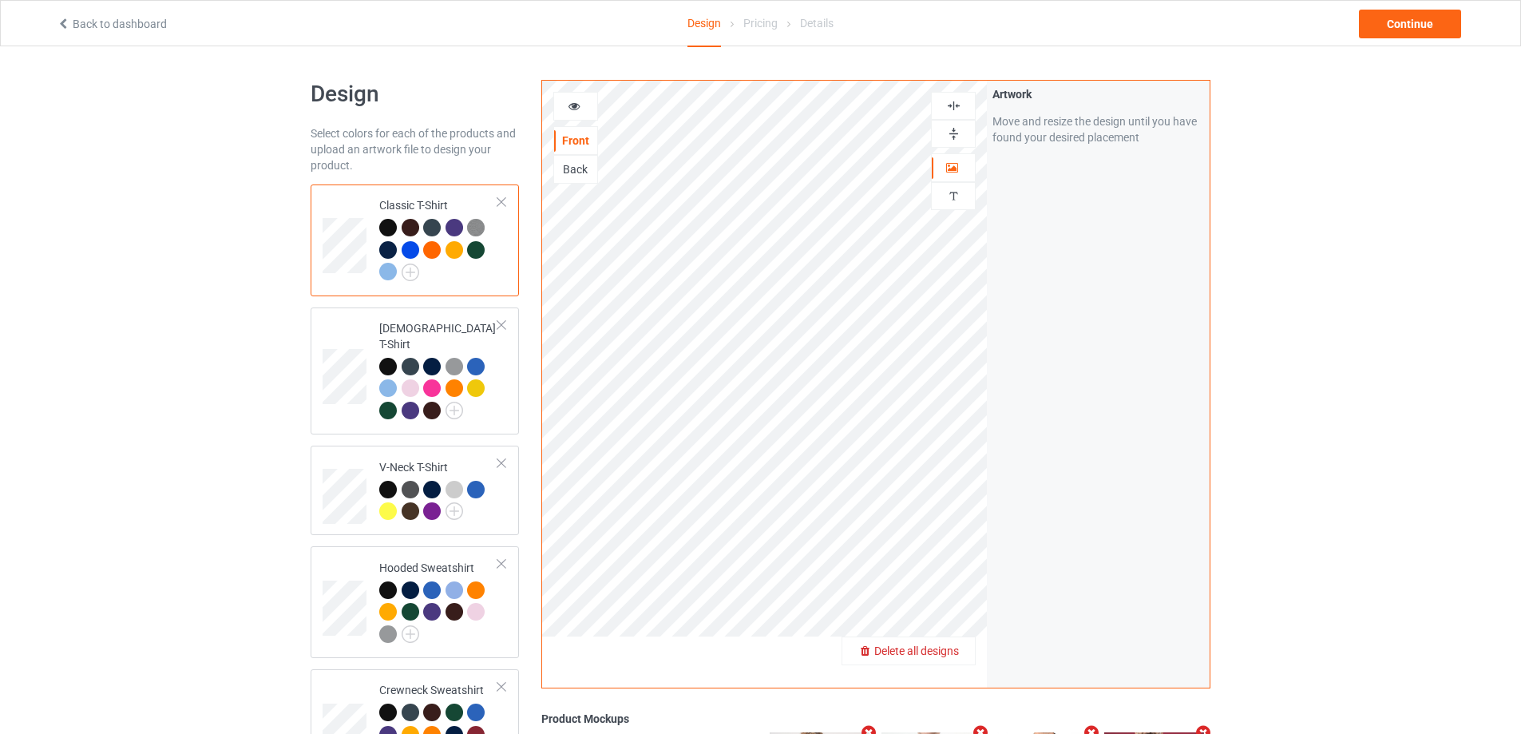
click at [953, 648] on span "Delete all designs" at bounding box center [916, 650] width 85 height 13
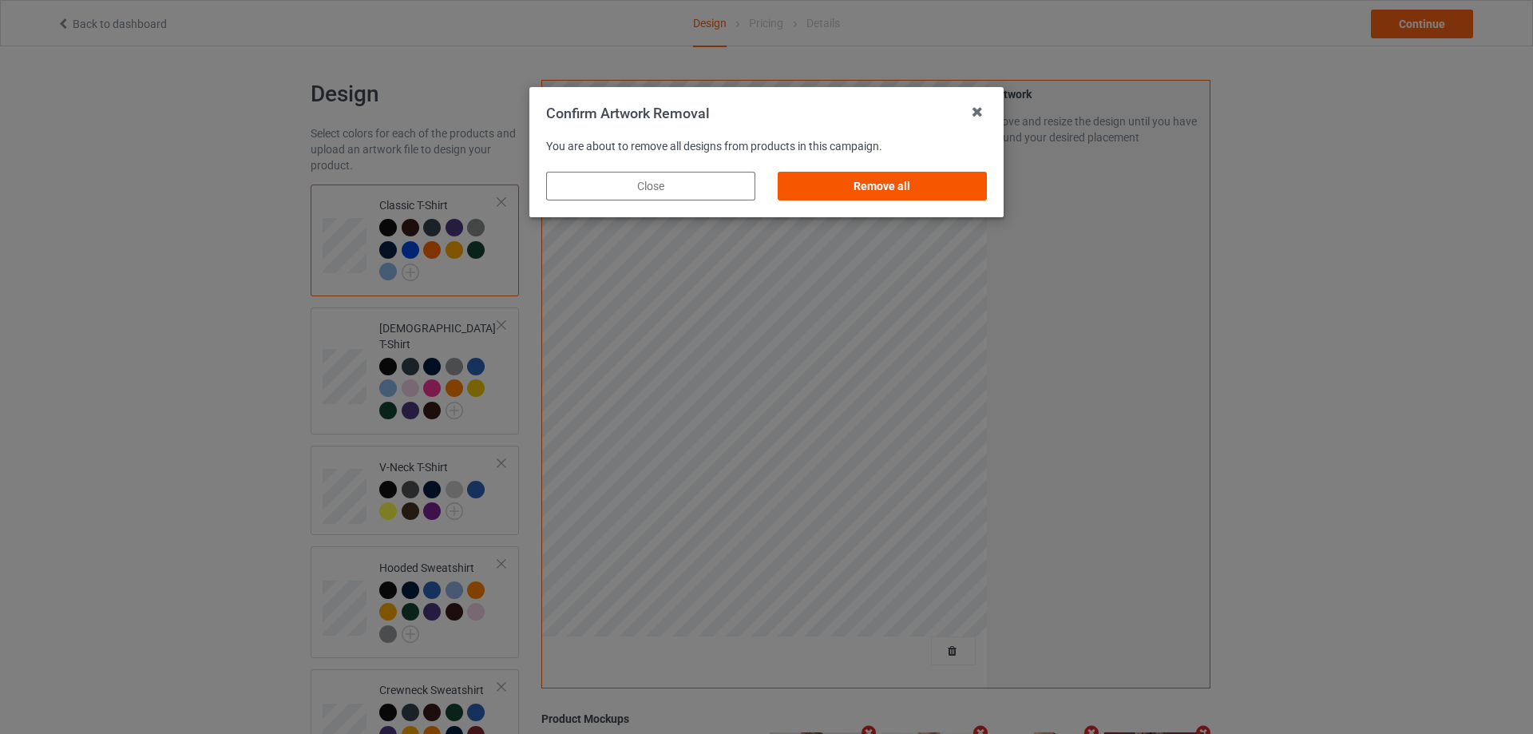
click at [905, 192] on div "Remove all" at bounding box center [882, 186] width 209 height 29
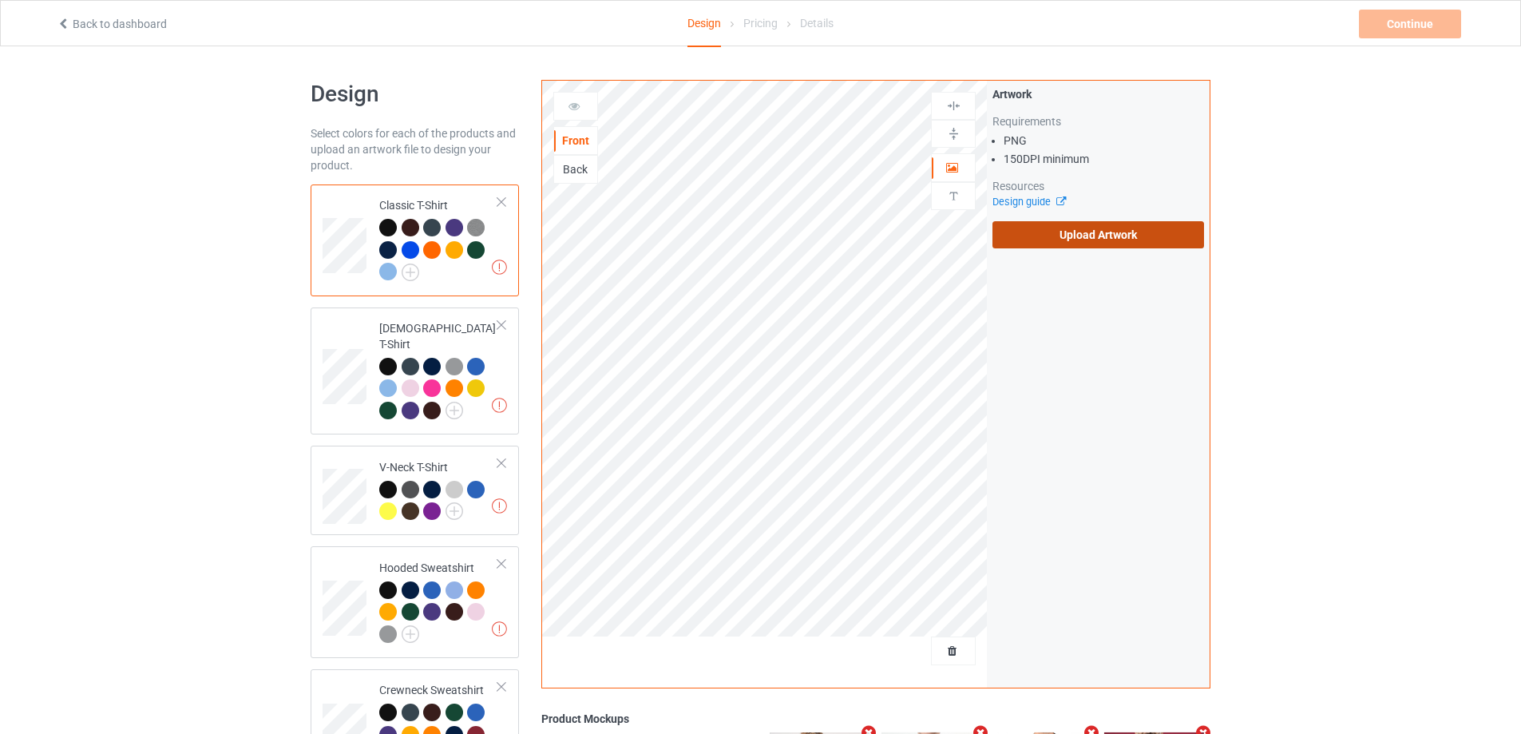
click at [1128, 238] on label "Upload Artwork" at bounding box center [1099, 234] width 212 height 27
click at [0, 0] on input "Upload Artwork" at bounding box center [0, 0] width 0 height 0
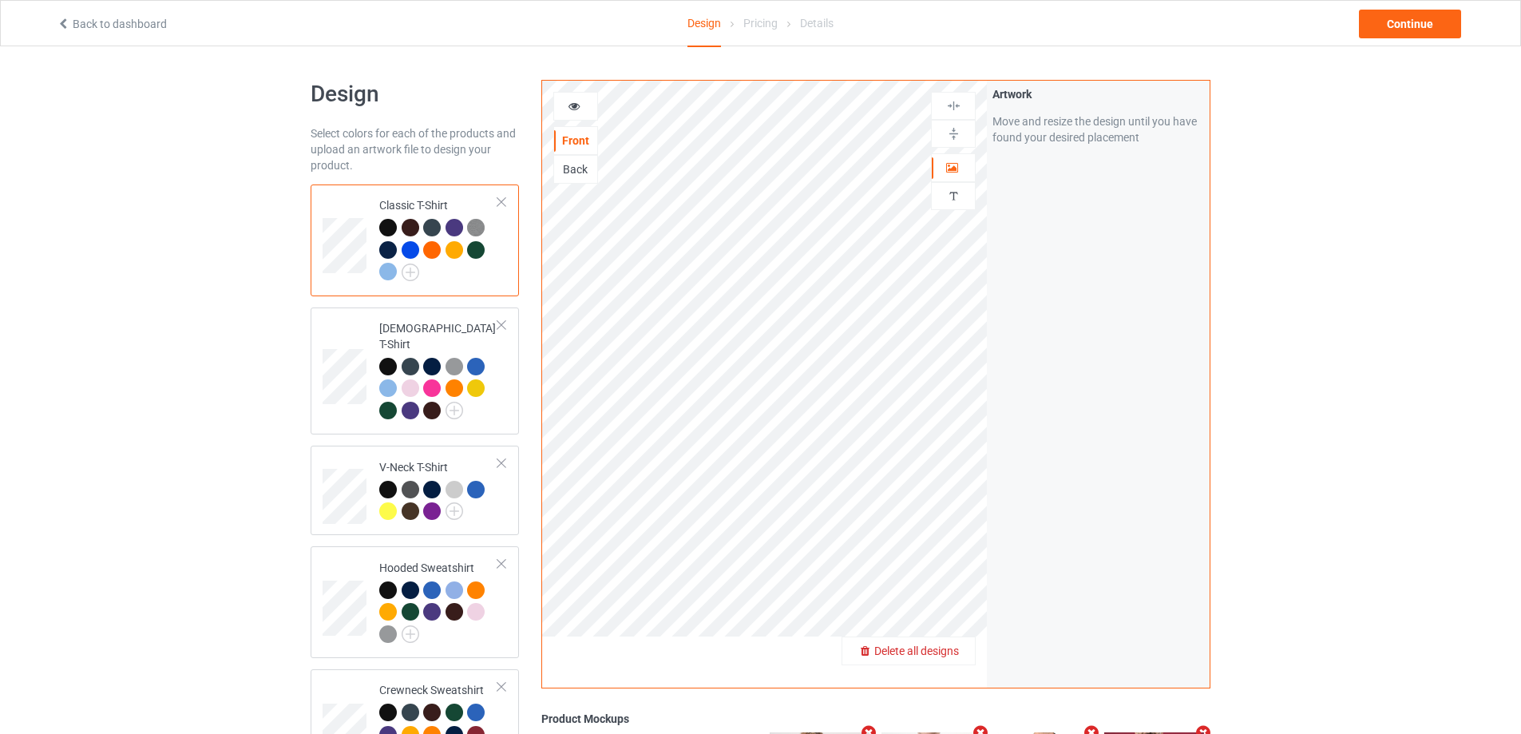
click at [947, 649] on span "Delete all designs" at bounding box center [916, 650] width 85 height 13
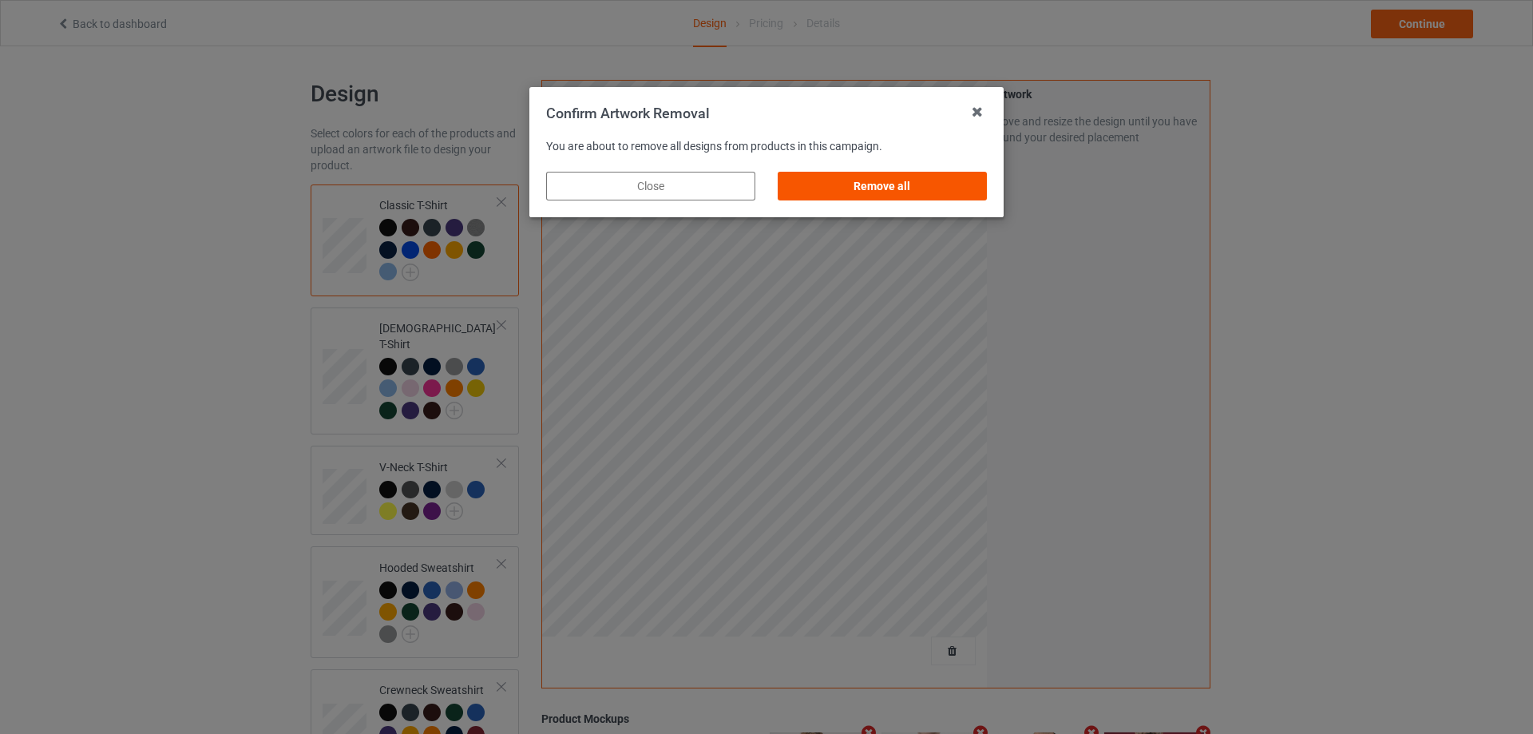
click at [893, 188] on div "Remove all" at bounding box center [882, 186] width 209 height 29
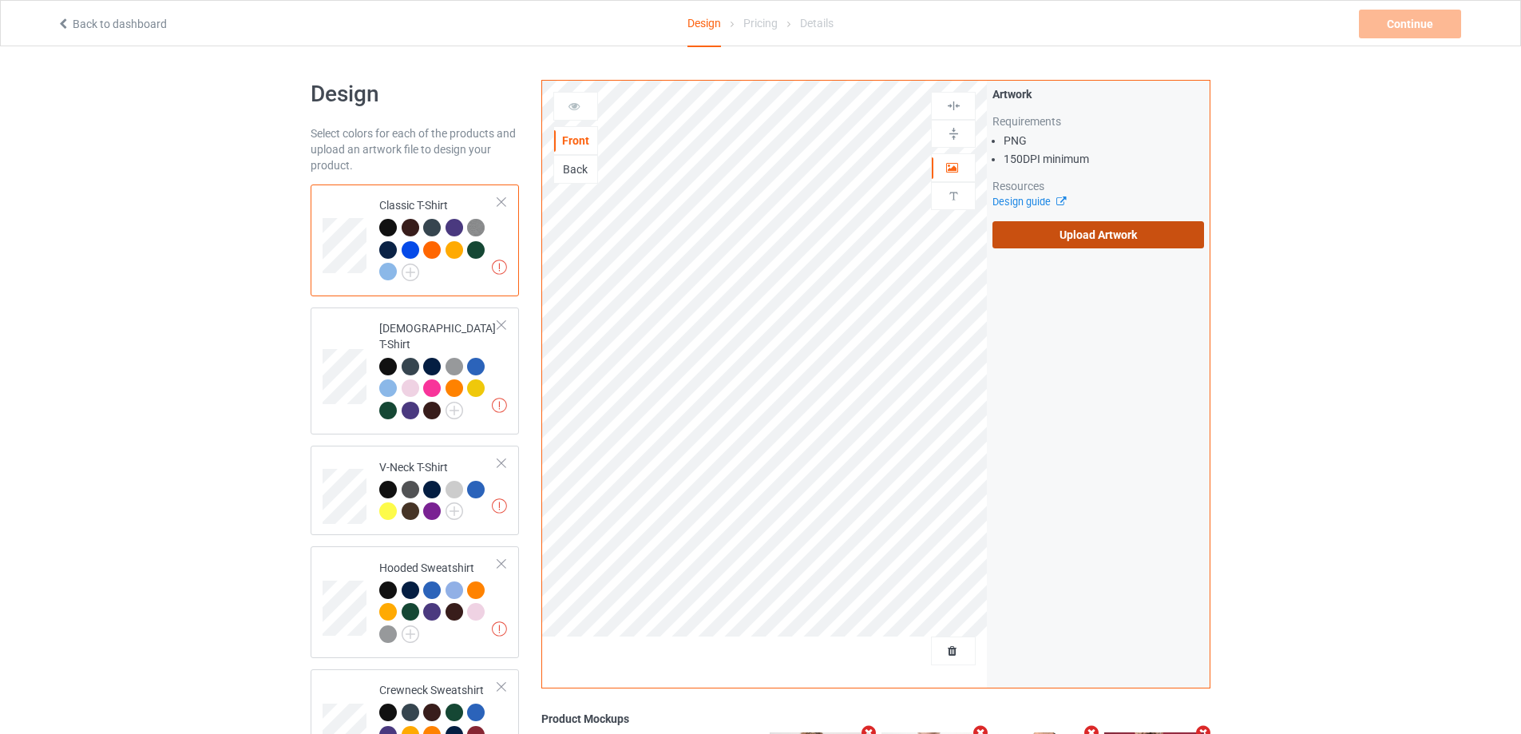
click at [1096, 236] on label "Upload Artwork" at bounding box center [1099, 234] width 212 height 27
click at [0, 0] on input "Upload Artwork" at bounding box center [0, 0] width 0 height 0
click at [70, 21] on link "Back to dashboard" at bounding box center [112, 24] width 110 height 13
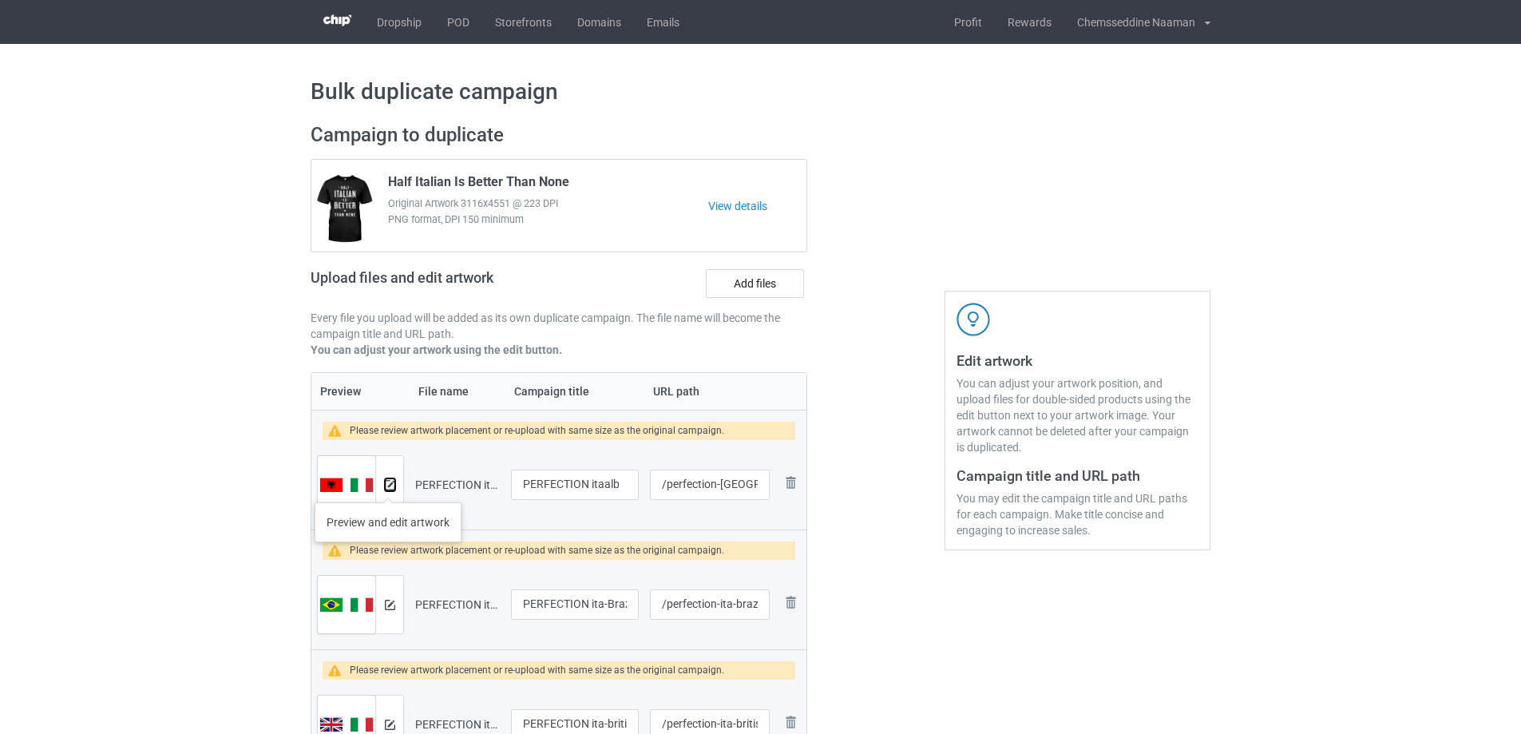
click at [388, 486] on img at bounding box center [390, 485] width 10 height 10
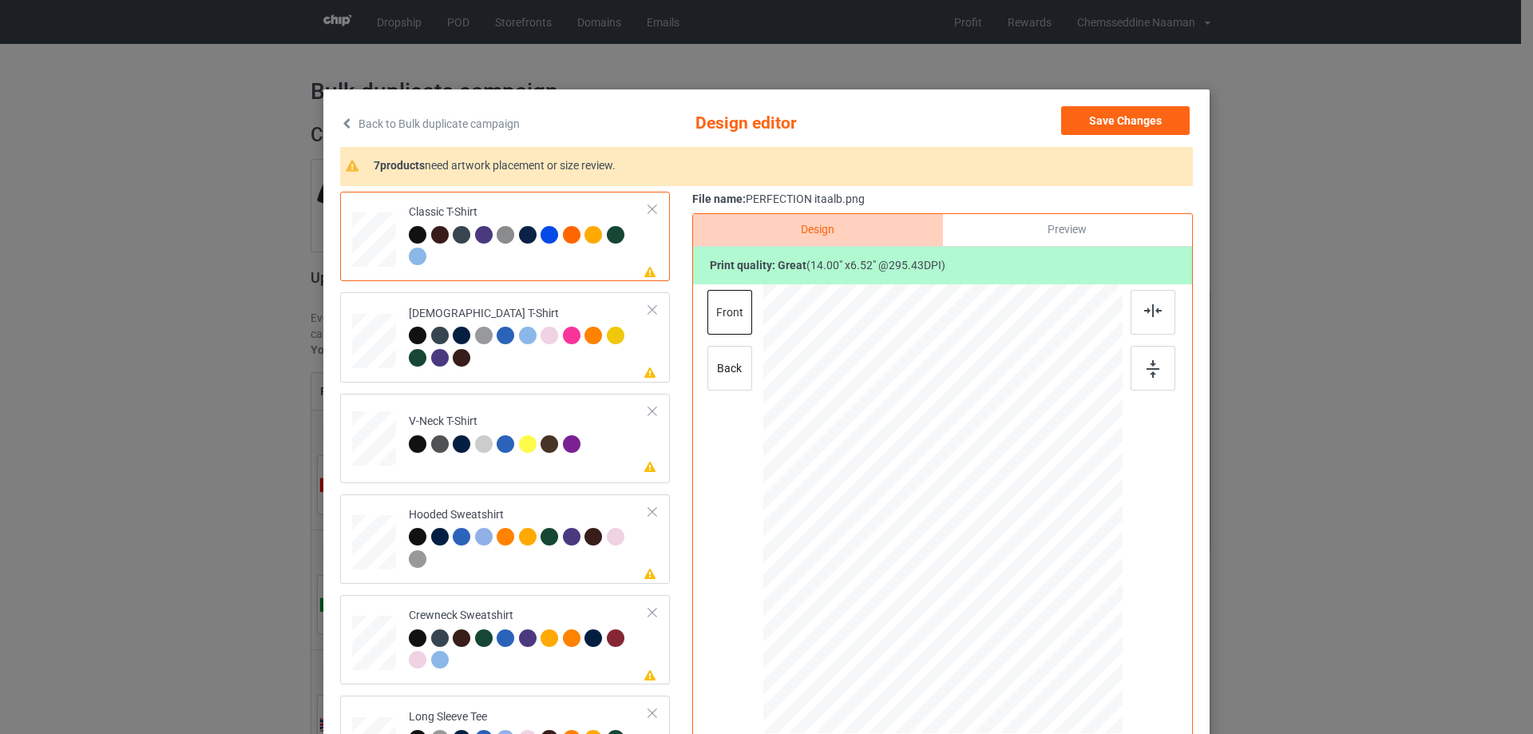
click at [1361, 260] on div "Back to Bulk duplicate campaign Design editor Save Changes 7 products need artw…" at bounding box center [766, 367] width 1533 height 734
click at [351, 124] on link "Back to Bulk duplicate campaign" at bounding box center [430, 123] width 180 height 35
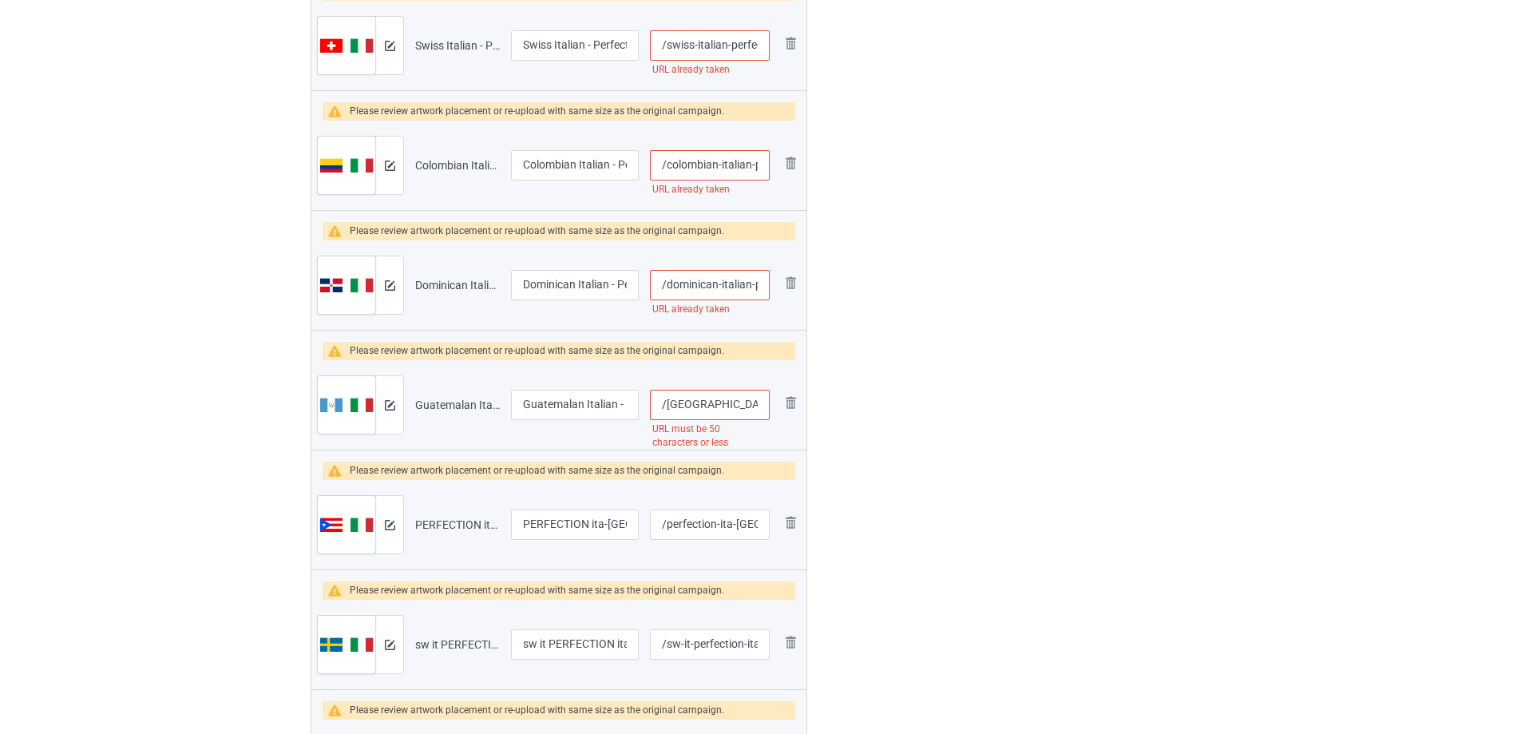
scroll to position [3274, 0]
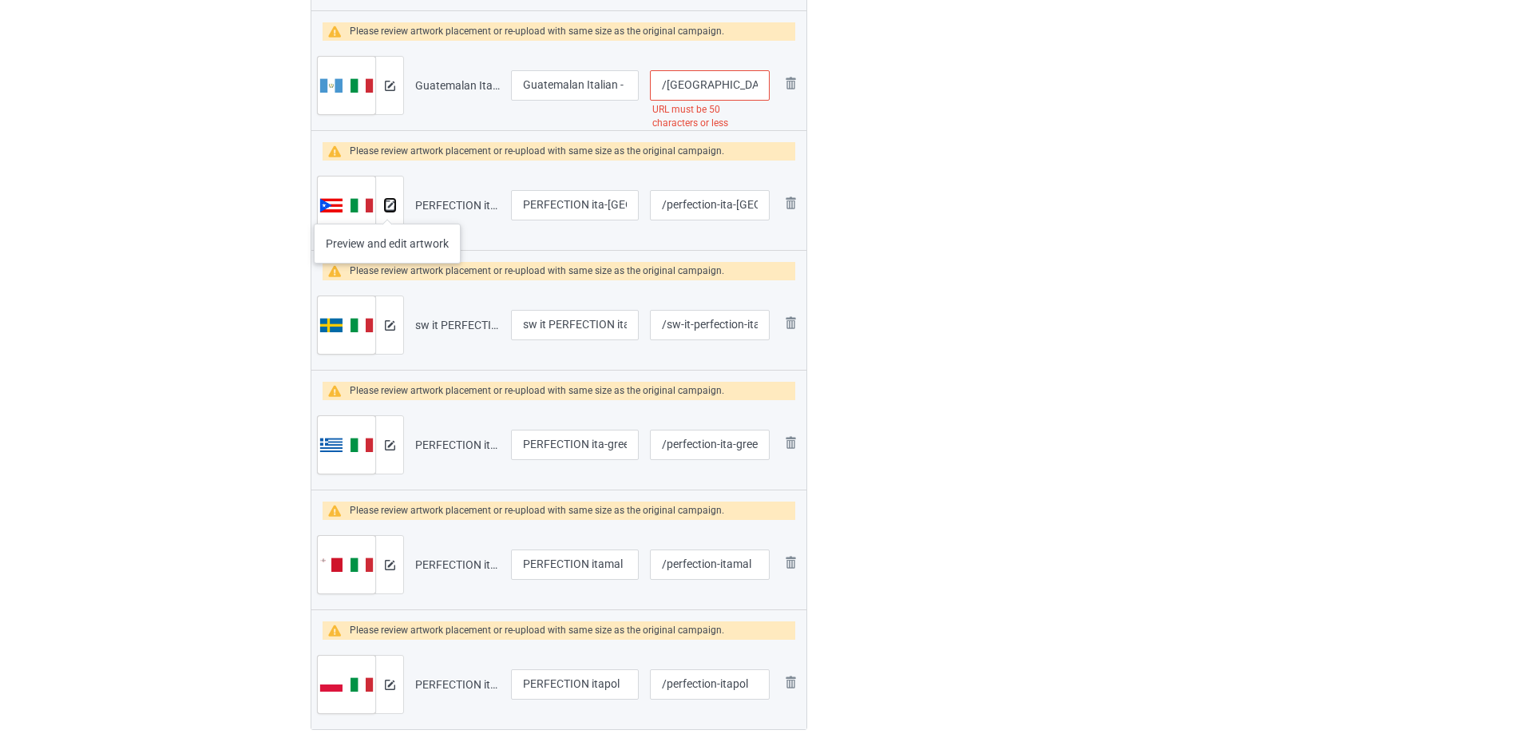
click at [387, 208] on img at bounding box center [390, 205] width 10 height 10
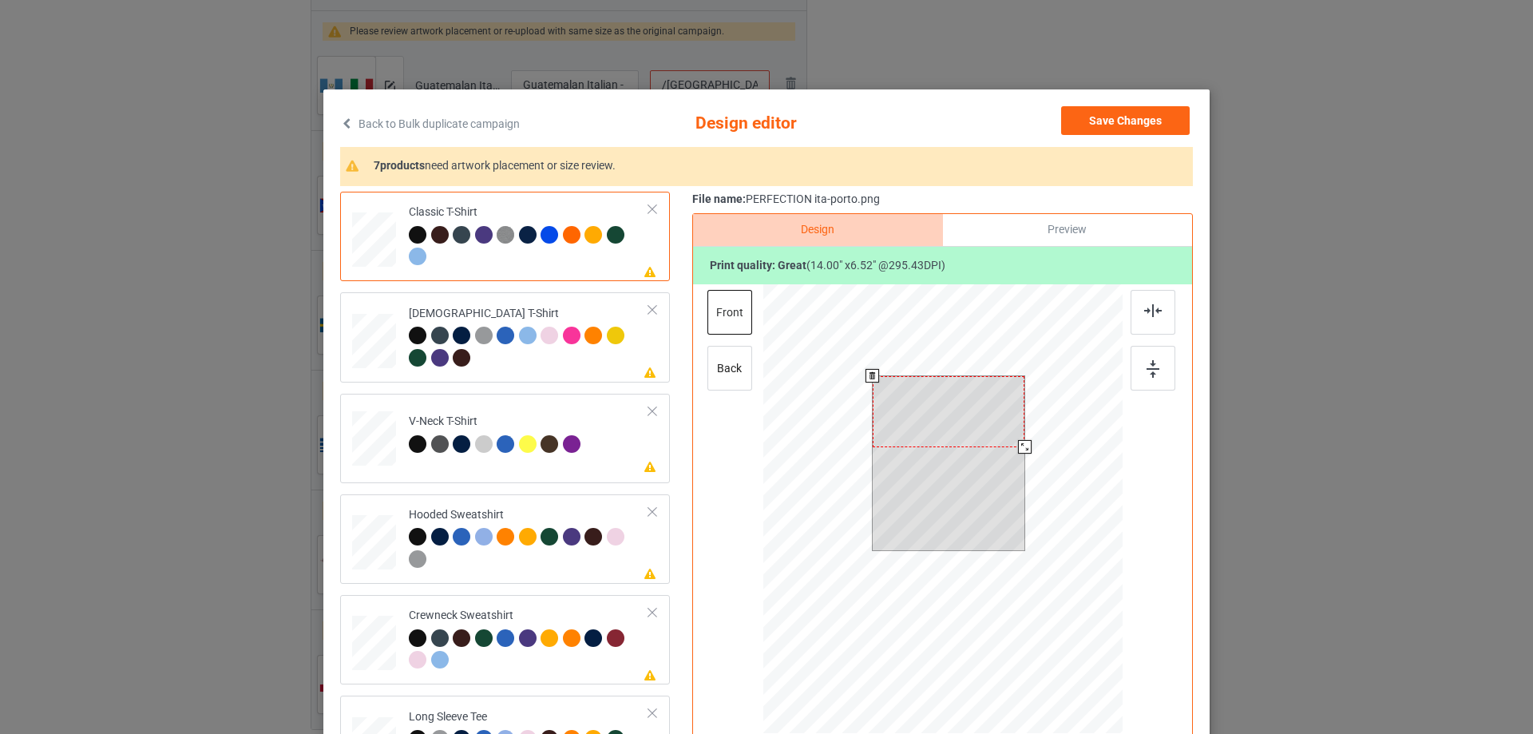
click at [1007, 430] on div at bounding box center [949, 411] width 153 height 71
click at [1026, 452] on div at bounding box center [942, 511] width 359 height 454
click at [349, 121] on link "Back to Bulk duplicate campaign" at bounding box center [430, 123] width 180 height 35
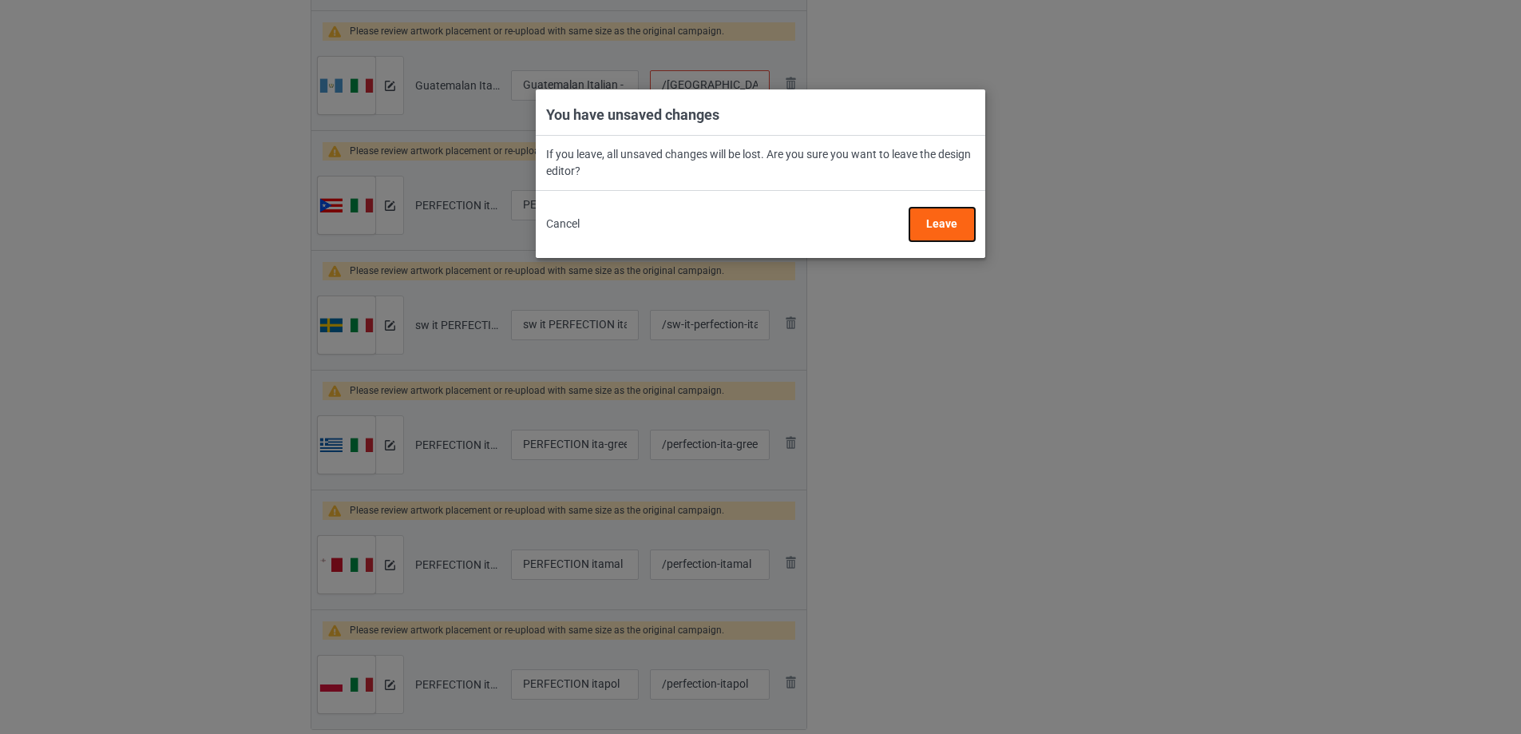
click at [940, 227] on button "Leave" at bounding box center [941, 225] width 65 height 34
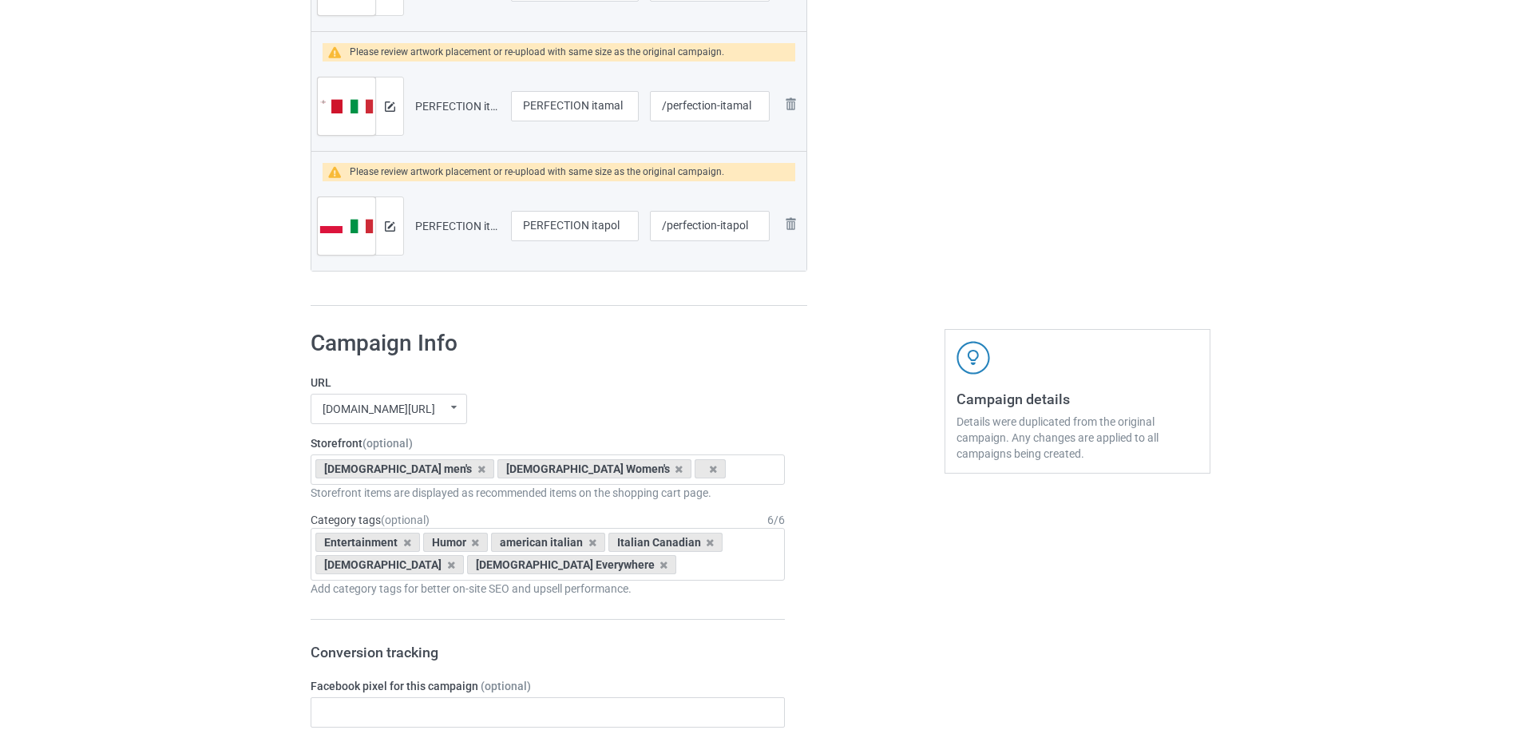
scroll to position [3593, 0]
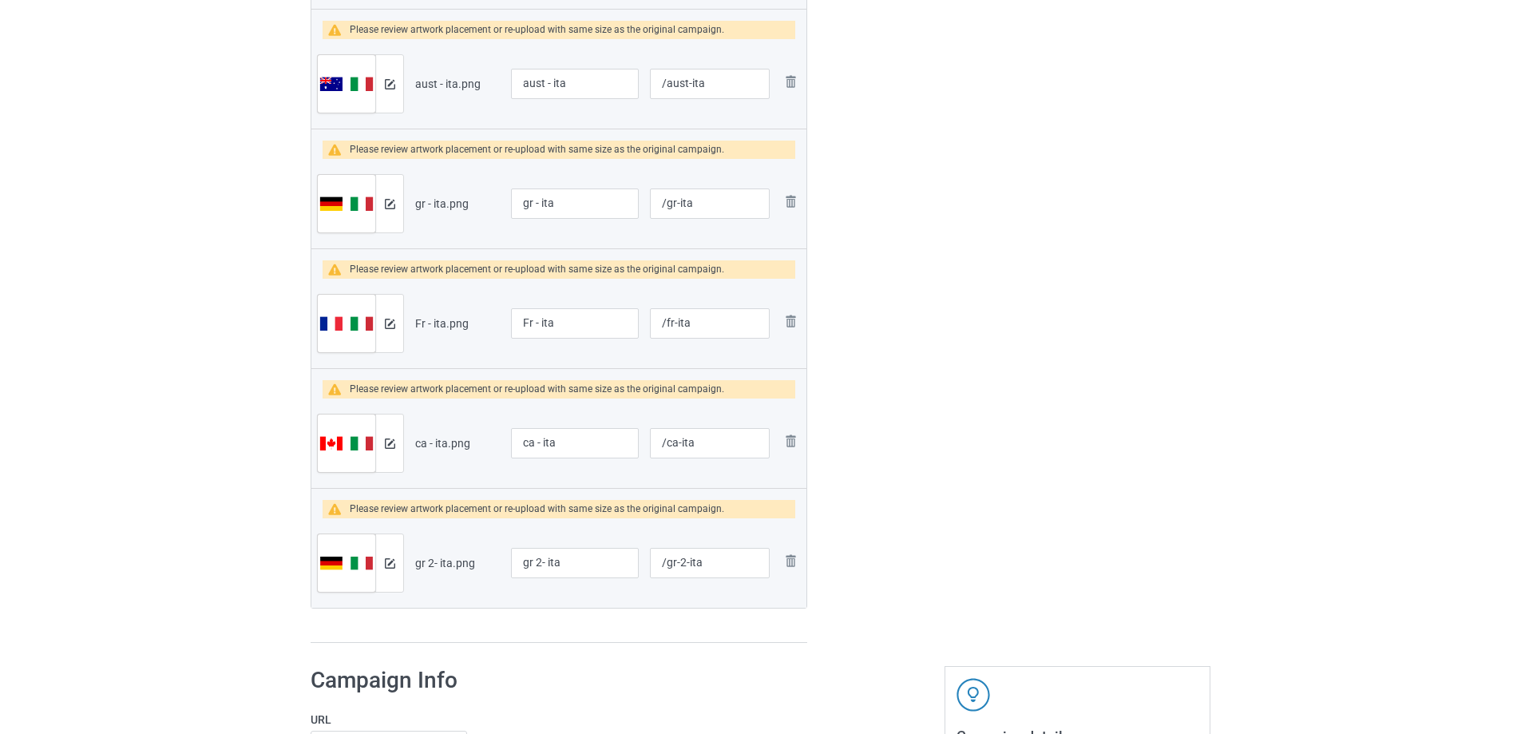
scroll to position [474, 0]
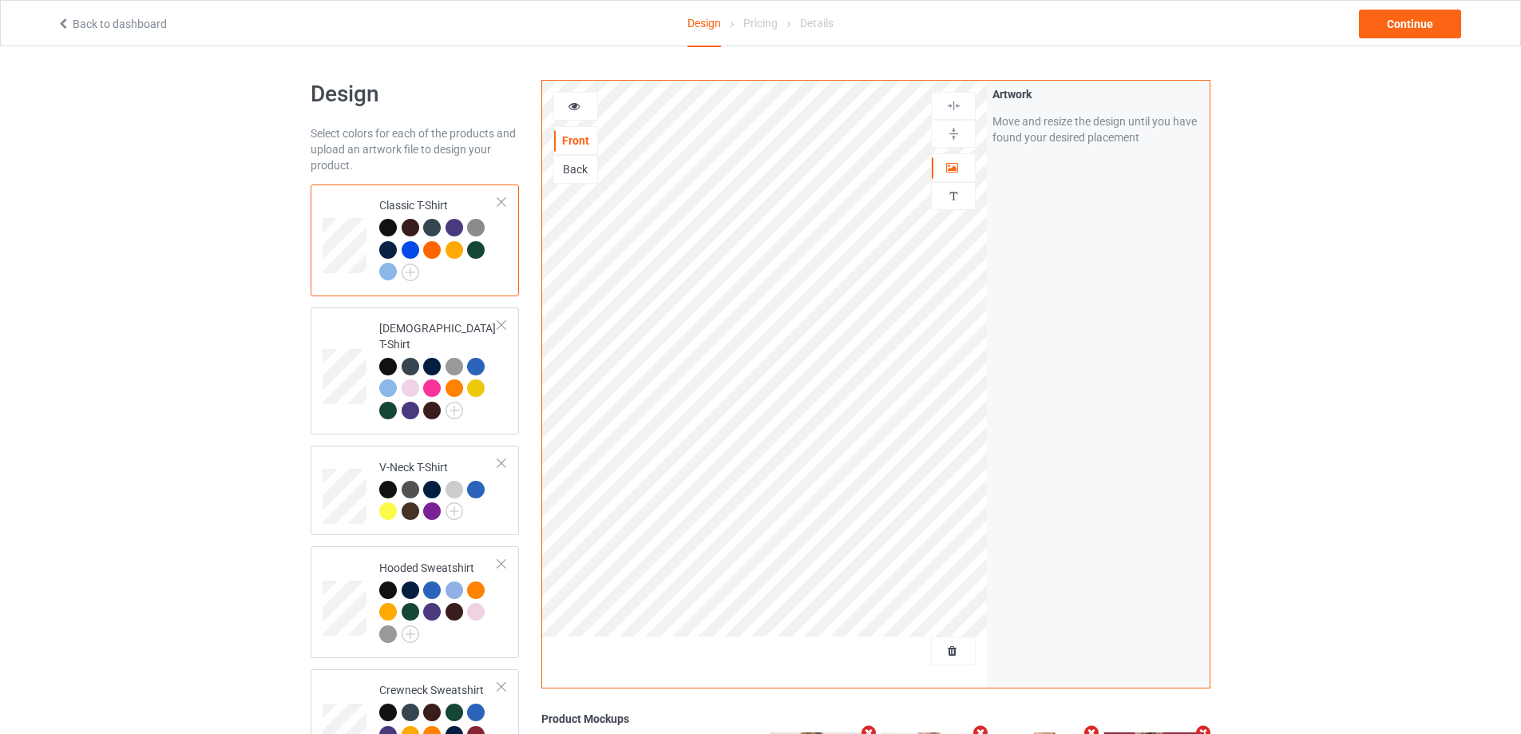
click at [81, 29] on link "Back to dashboard" at bounding box center [112, 24] width 110 height 13
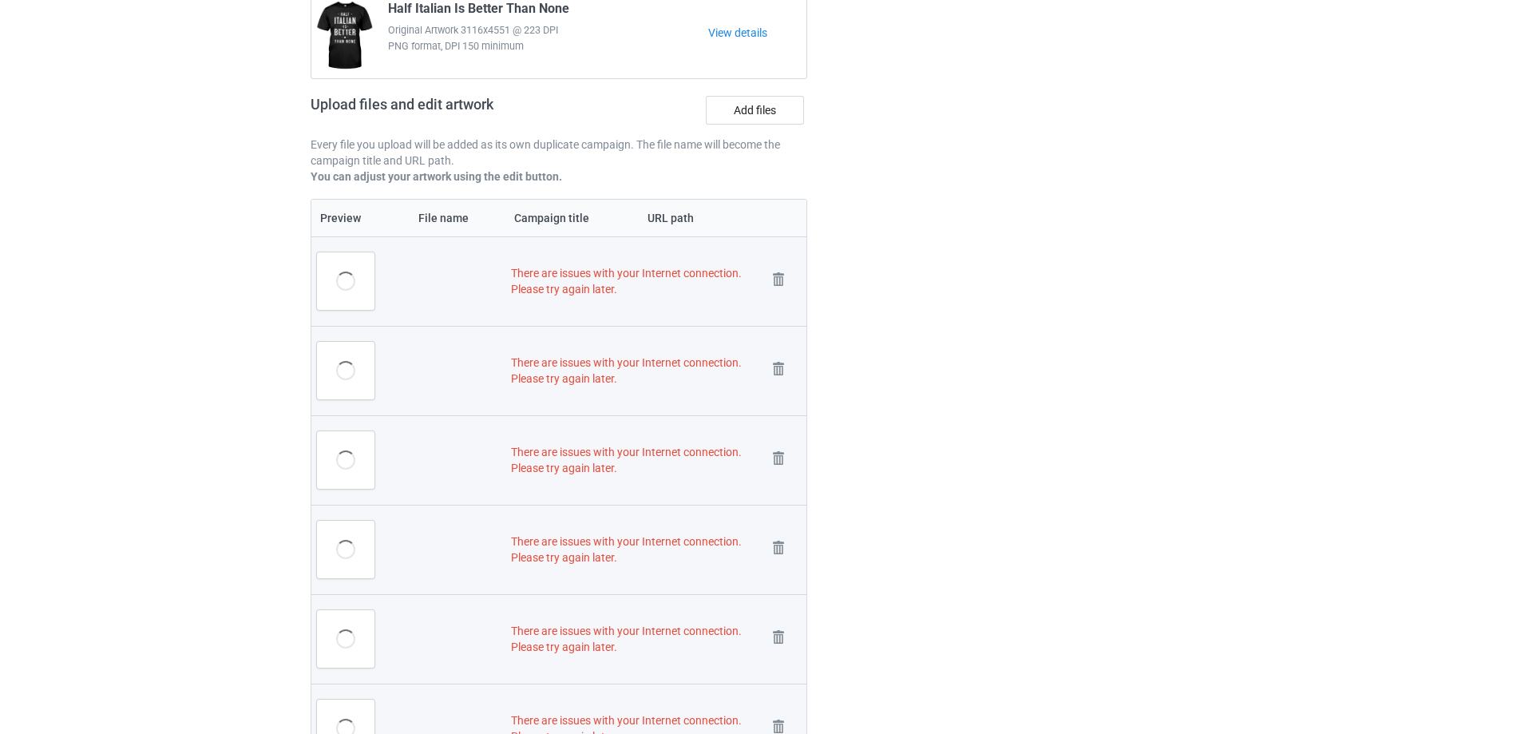
scroll to position [866, 0]
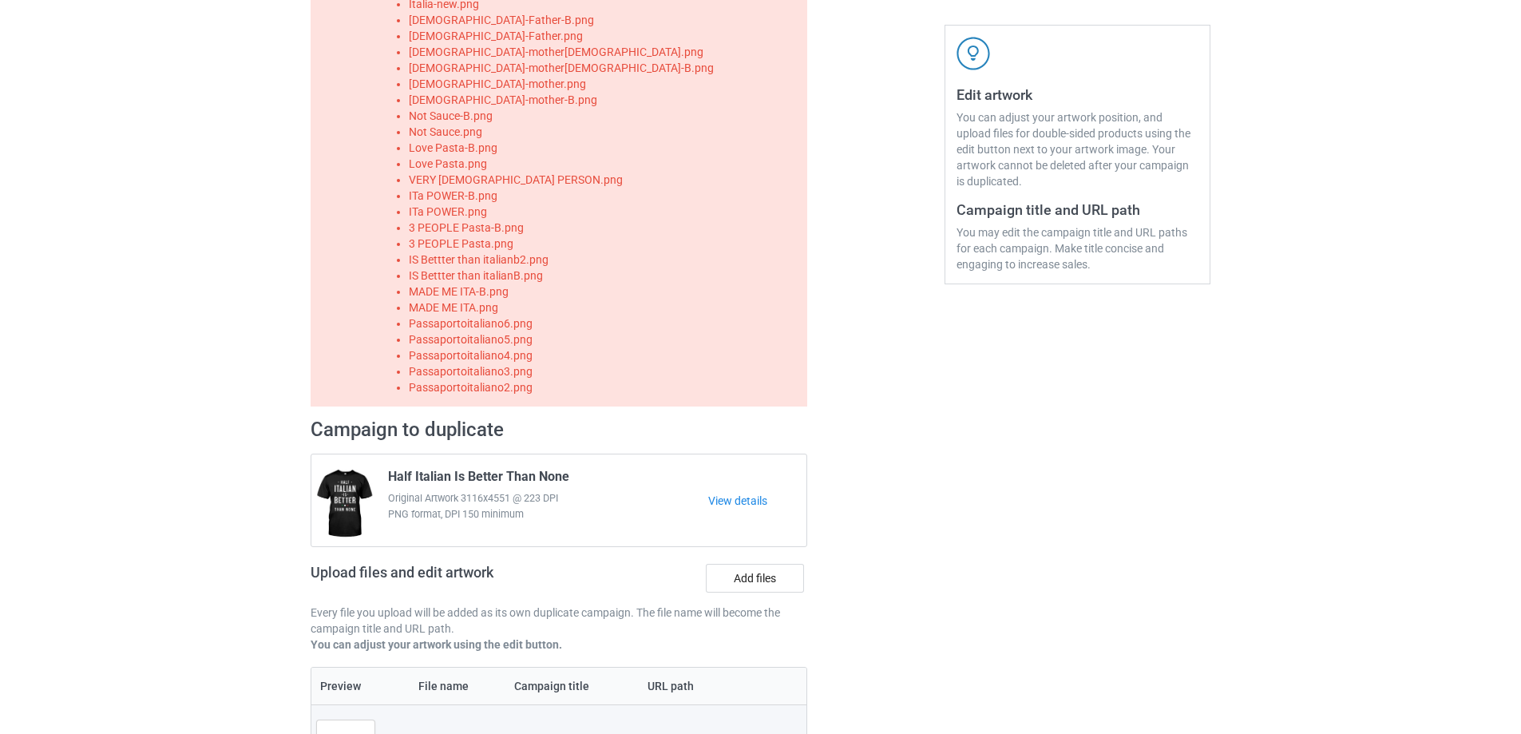
scroll to position [826, 0]
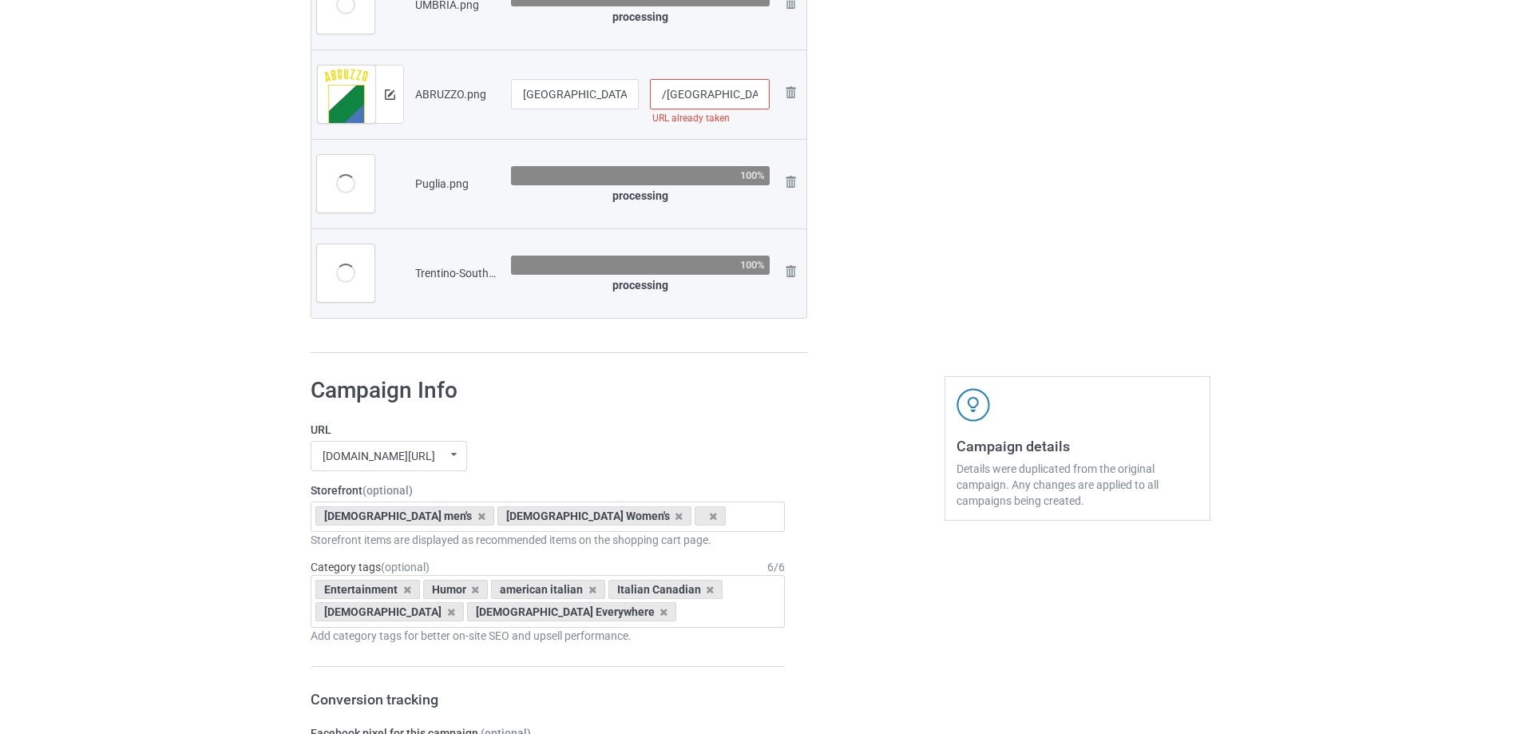
scroll to position [1357, 0]
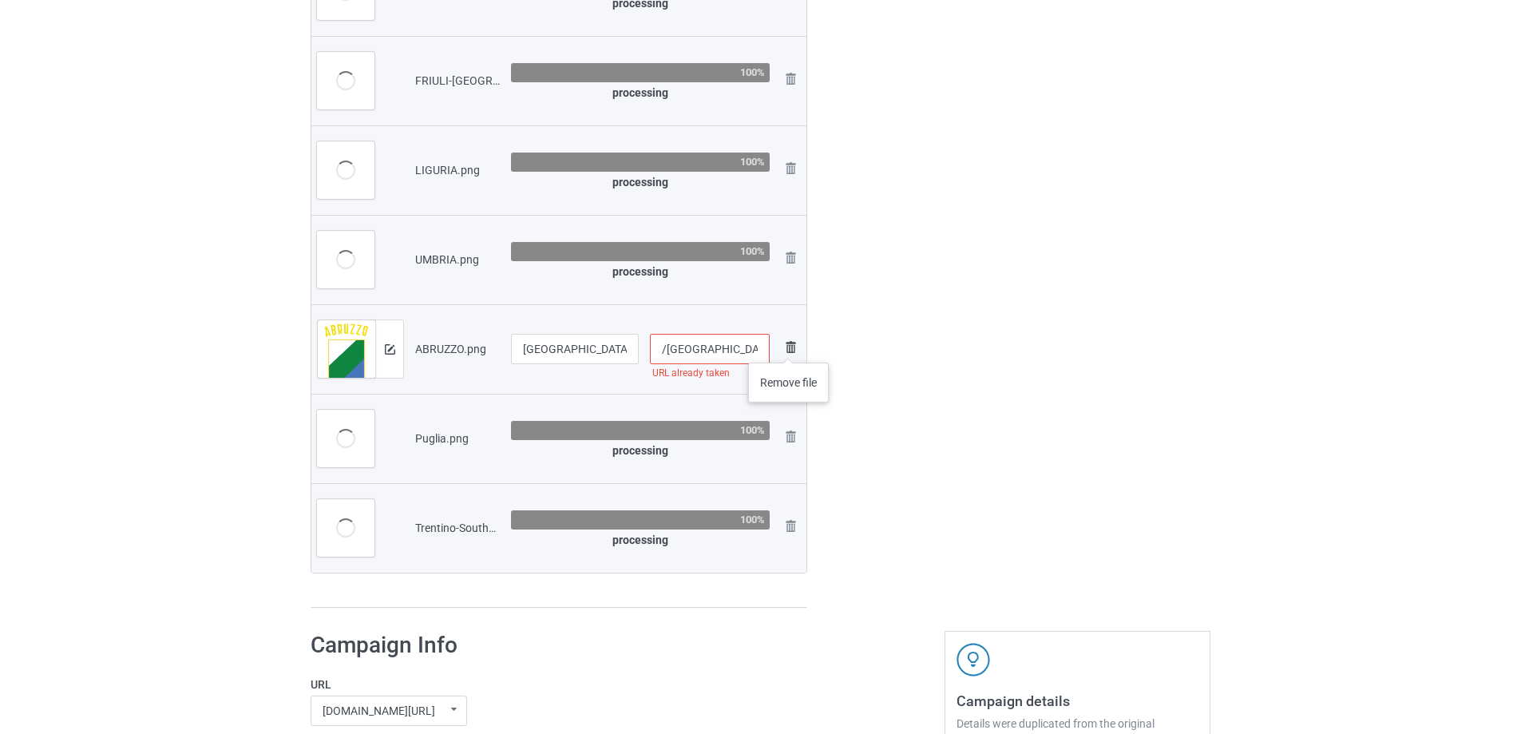
click at [789, 347] on img at bounding box center [790, 347] width 19 height 19
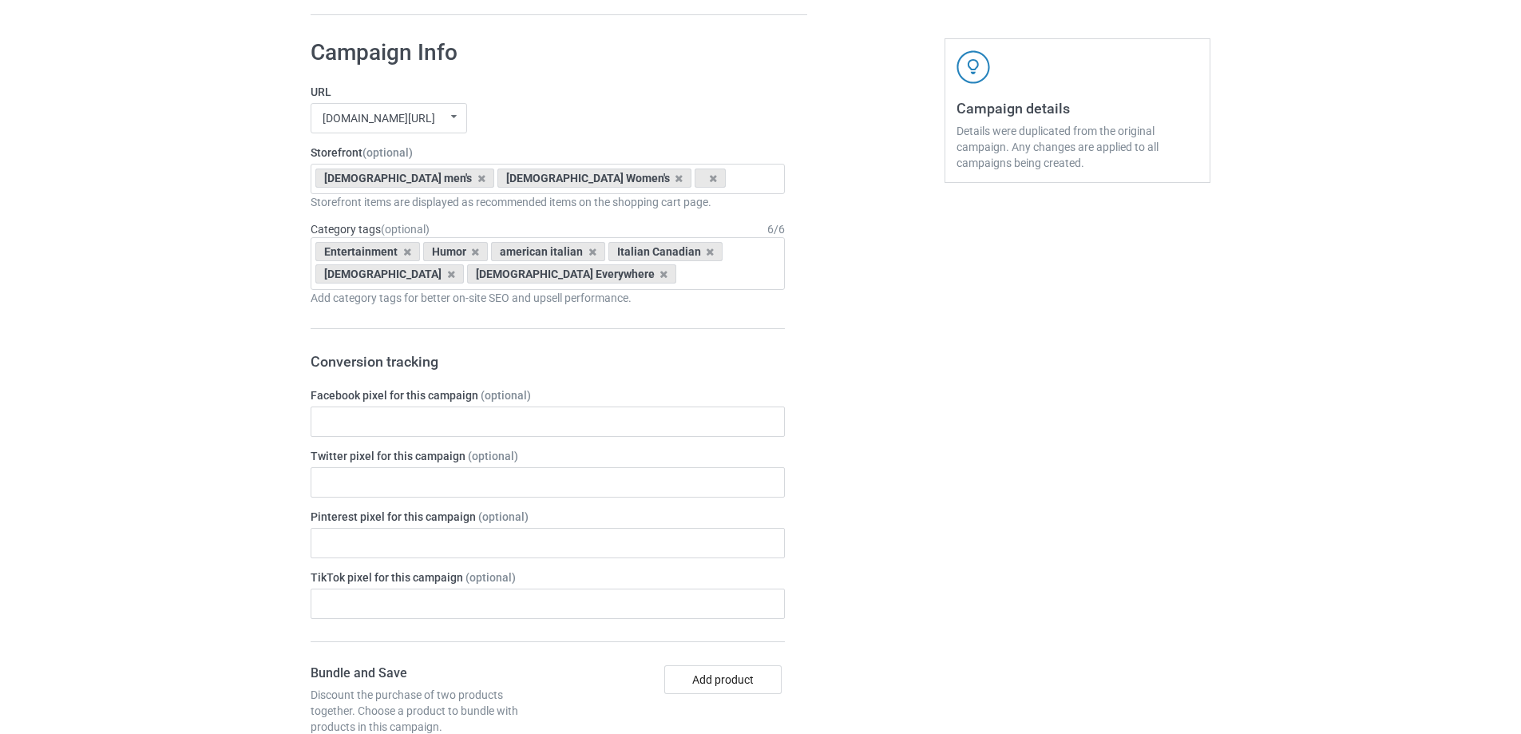
scroll to position [1867, 0]
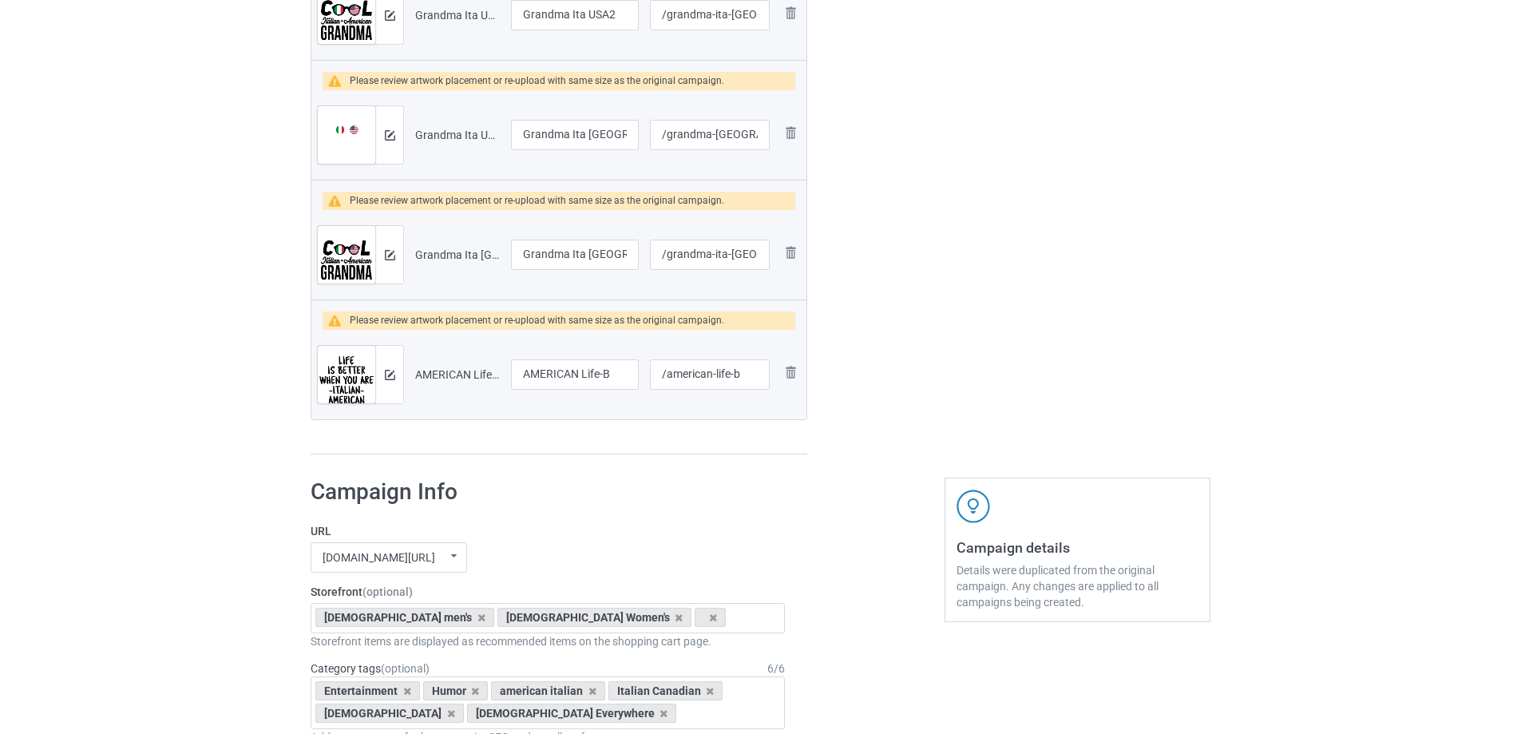
scroll to position [2395, 0]
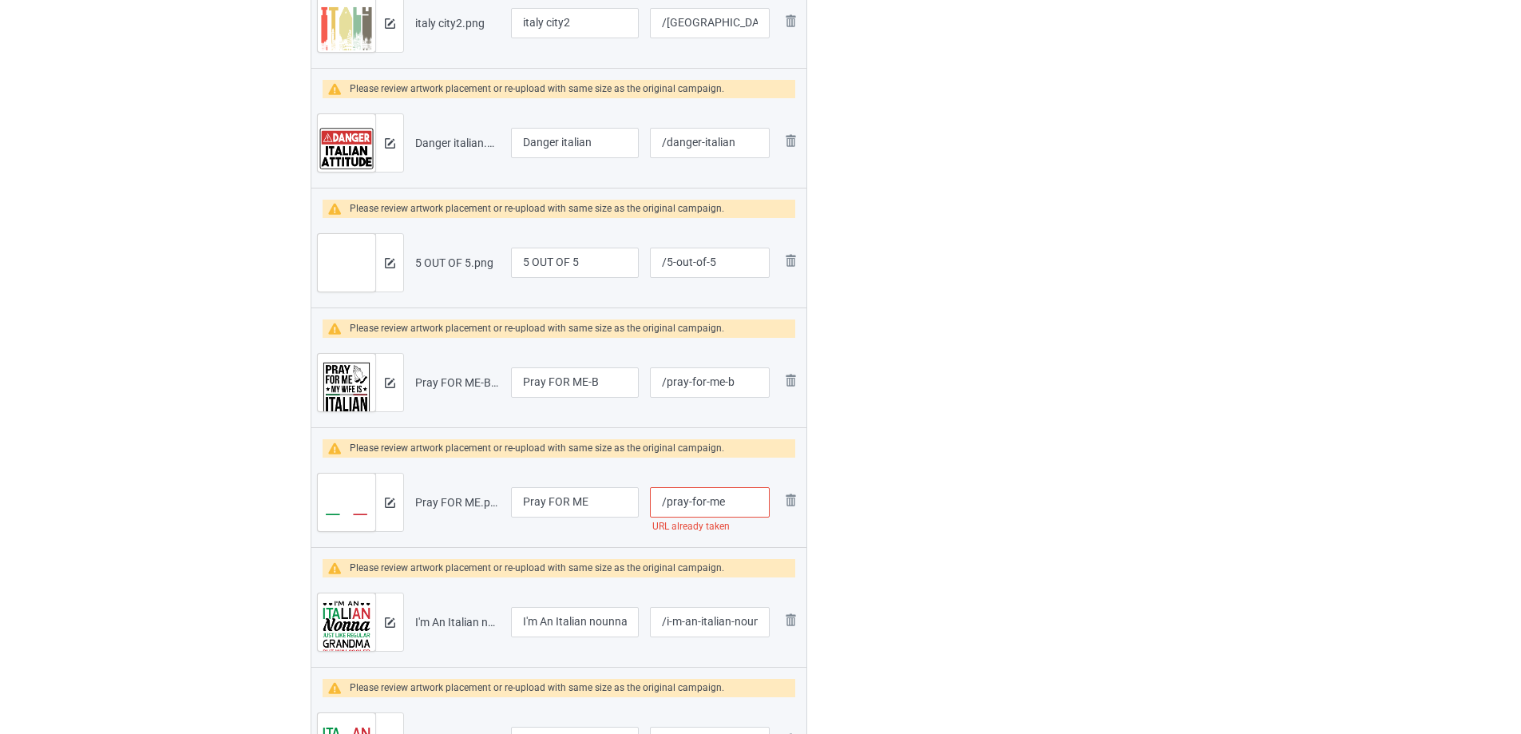
scroll to position [1881, 0]
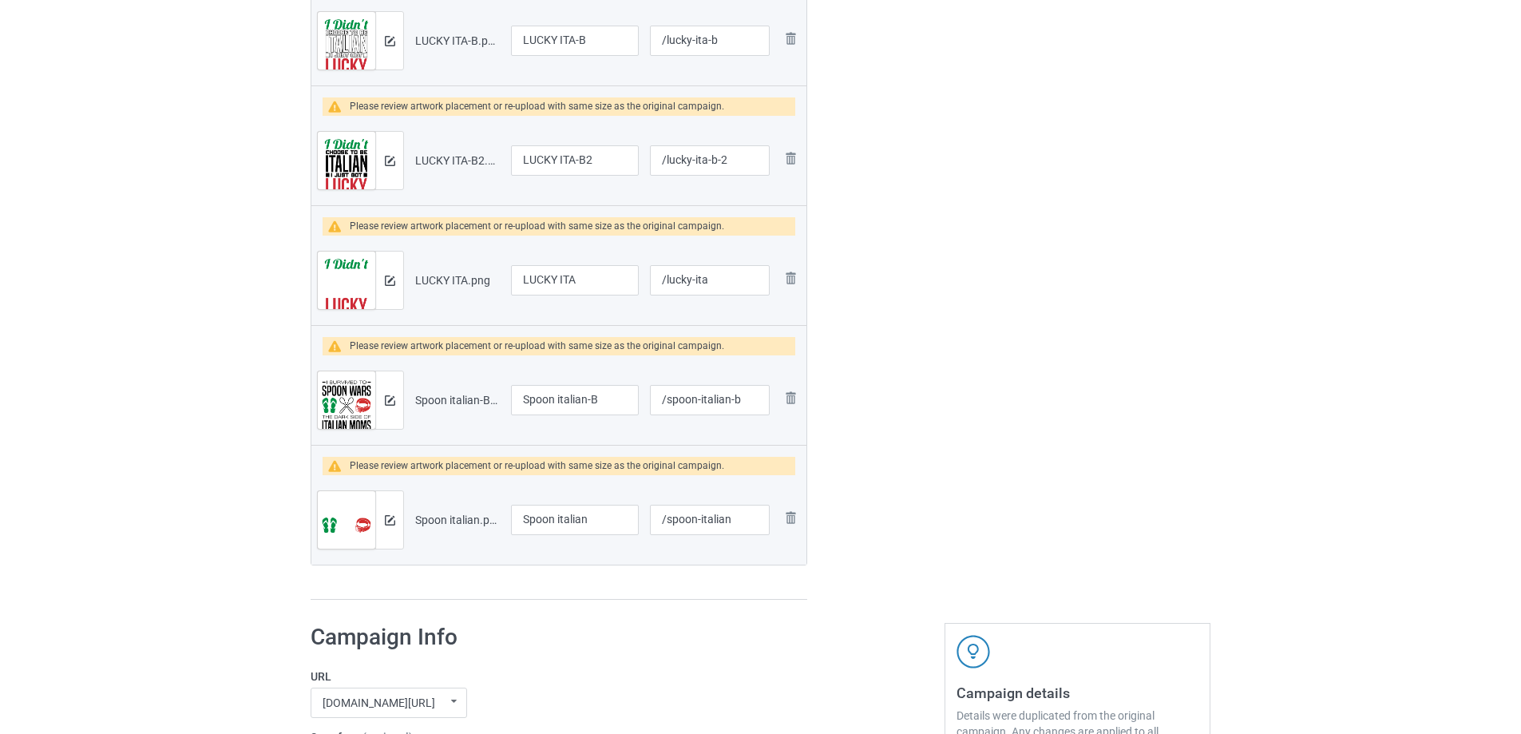
click at [103, 190] on div "Bulk duplicate campaign Campaign to duplicate Half Italian Is Better Than None …" at bounding box center [760, 299] width 1521 height 4273
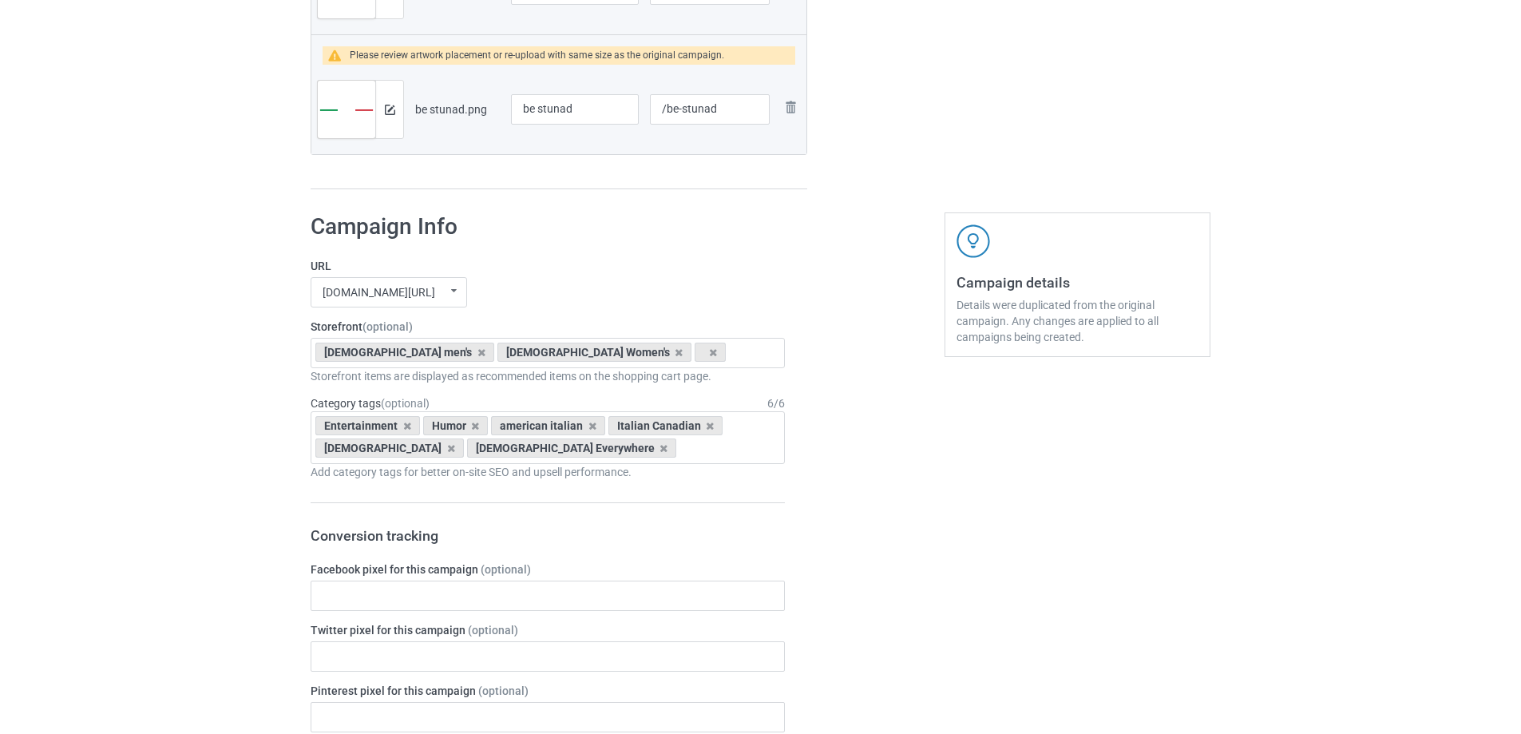
scroll to position [2475, 0]
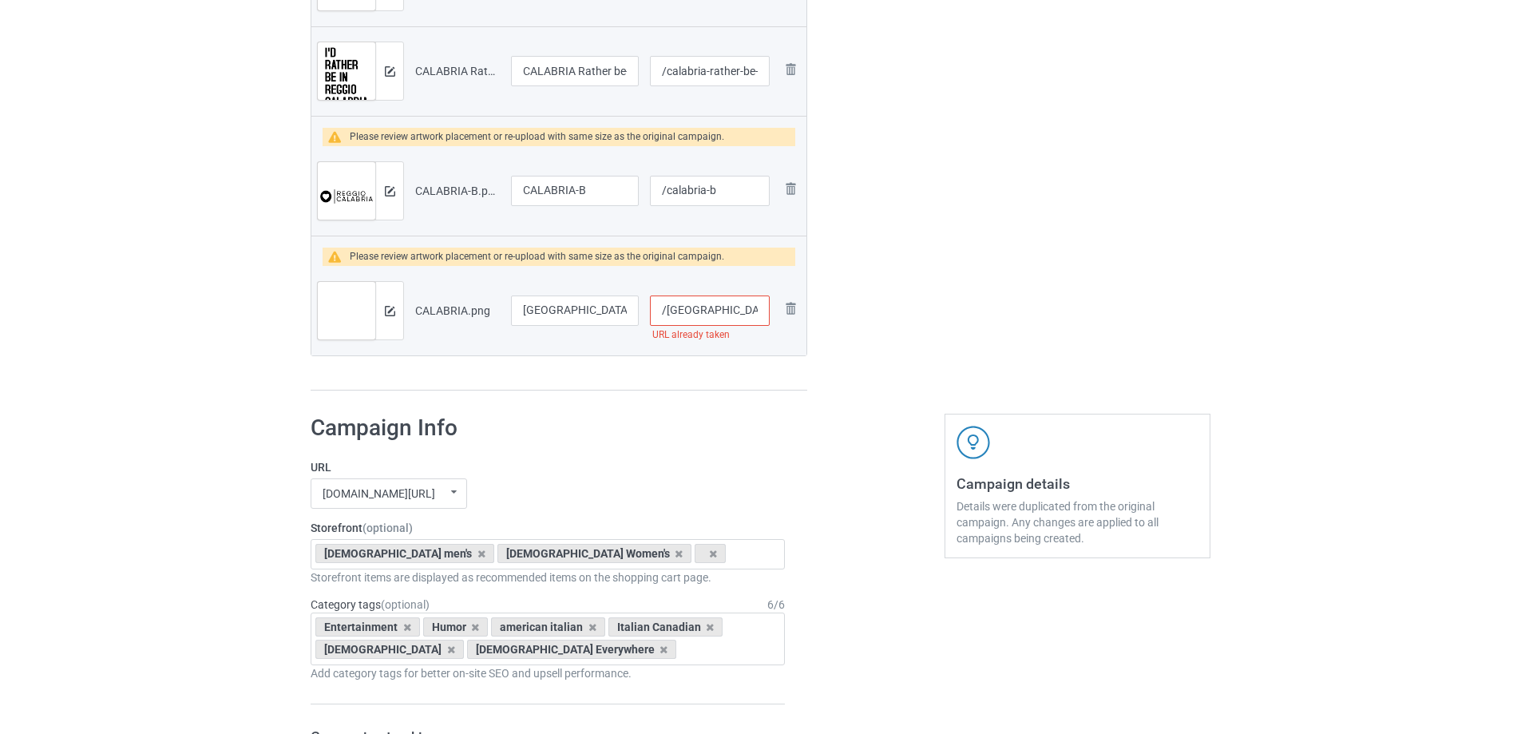
scroll to position [2954, 0]
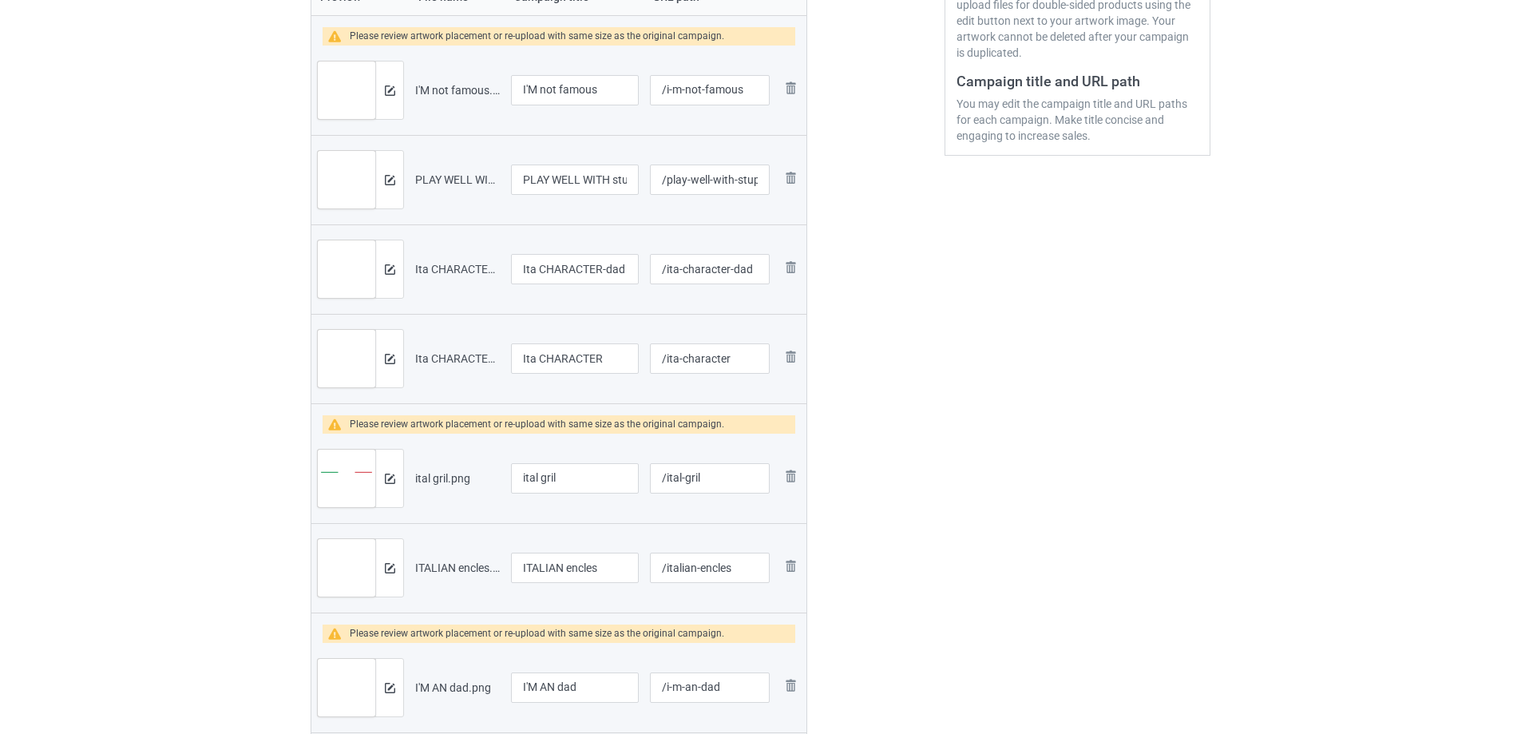
scroll to position [160, 0]
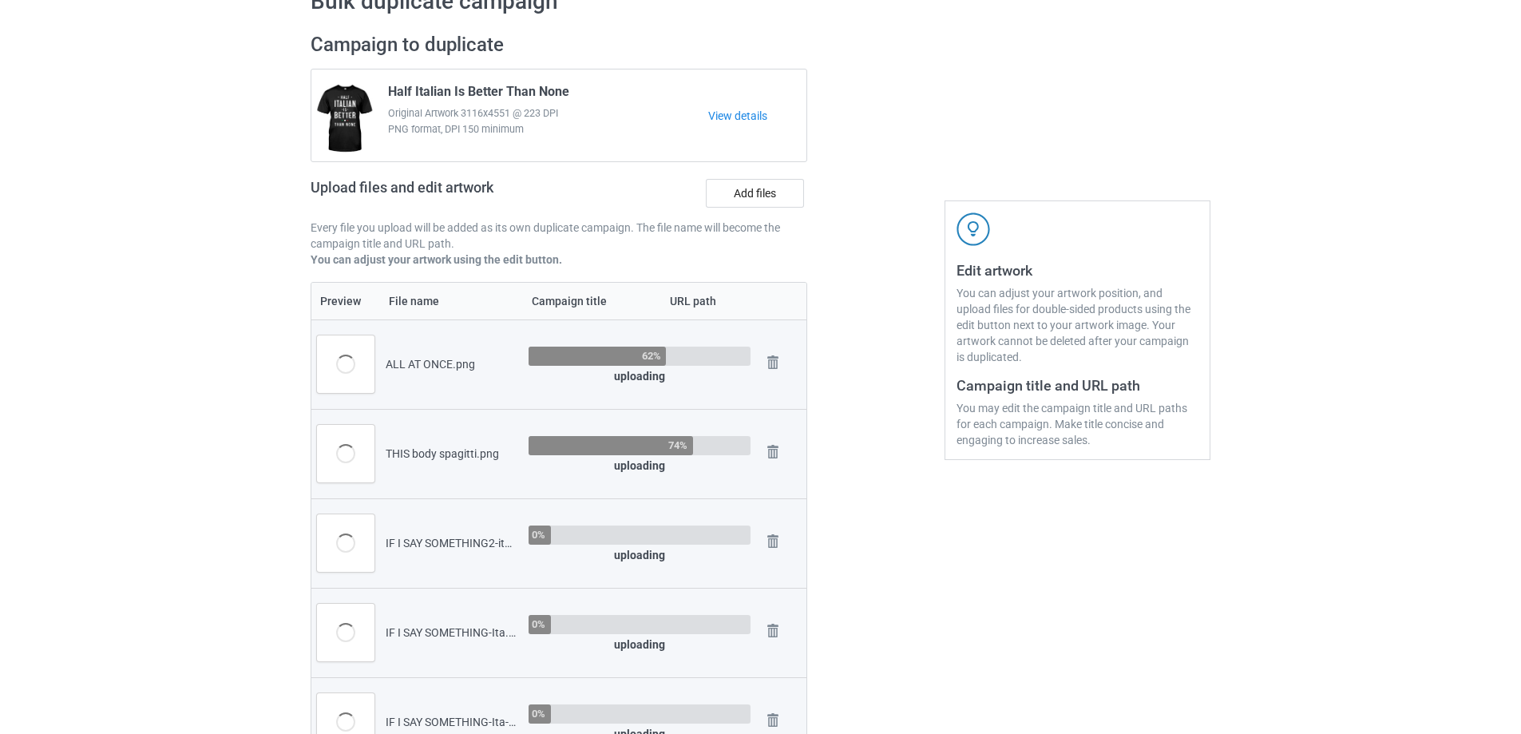
scroll to position [399, 0]
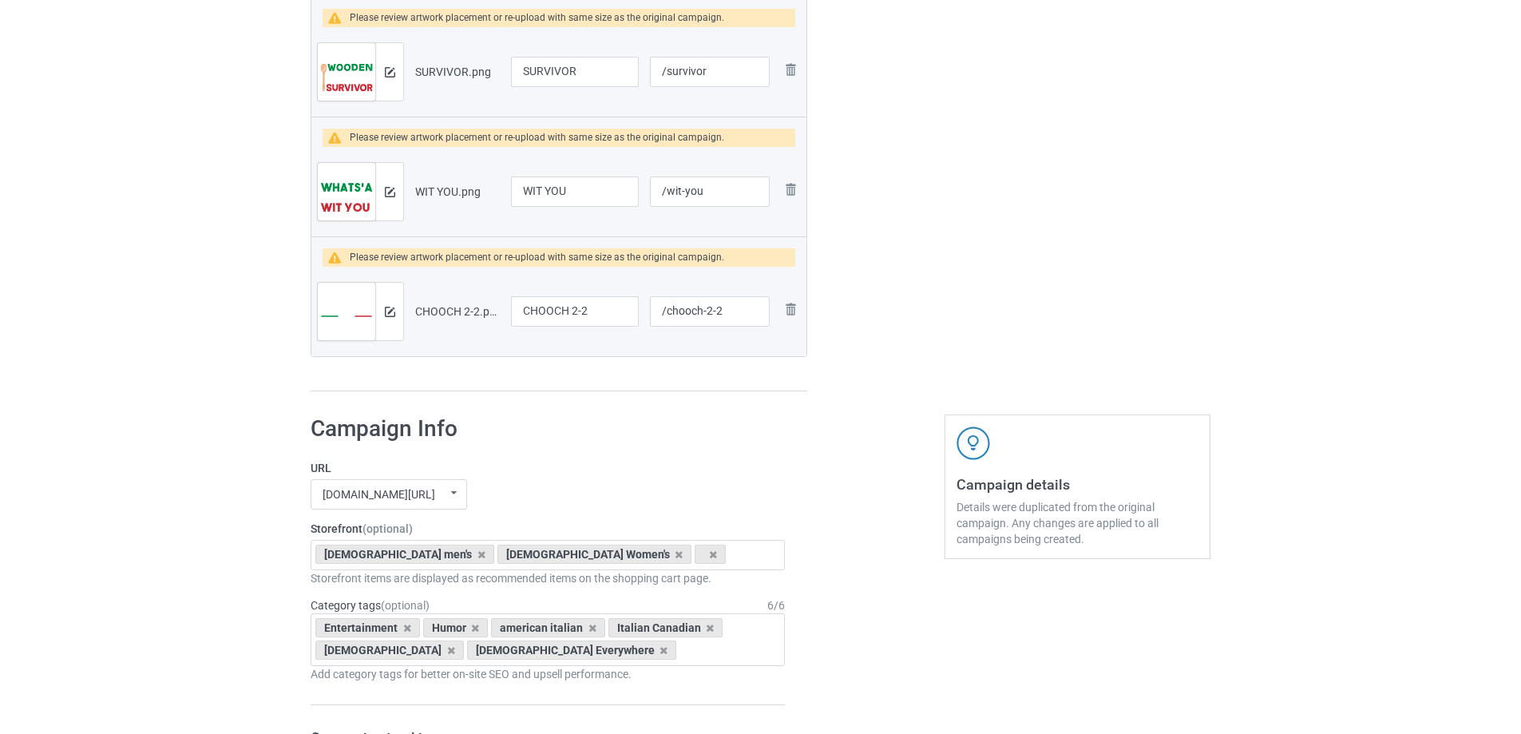
scroll to position [4293, 0]
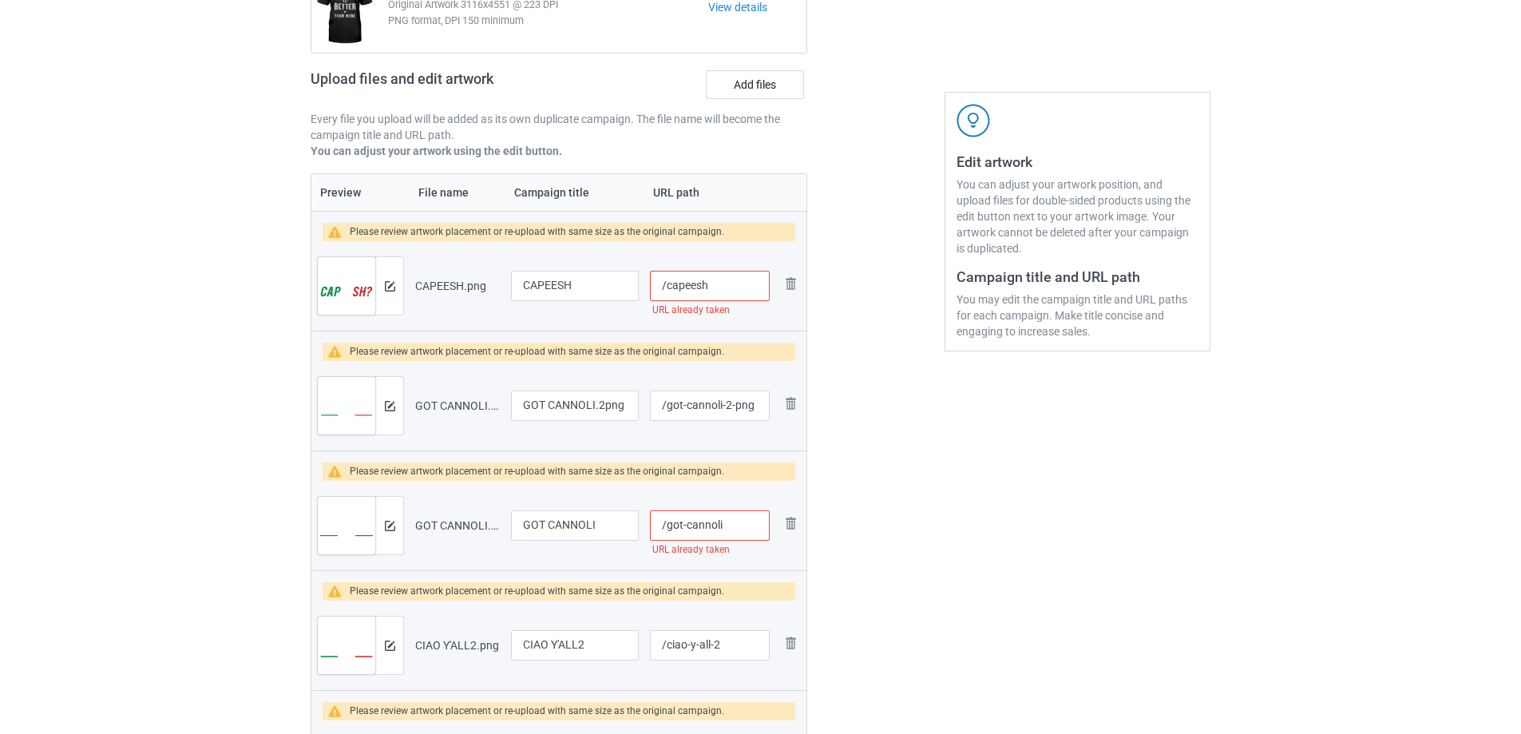
scroll to position [121, 0]
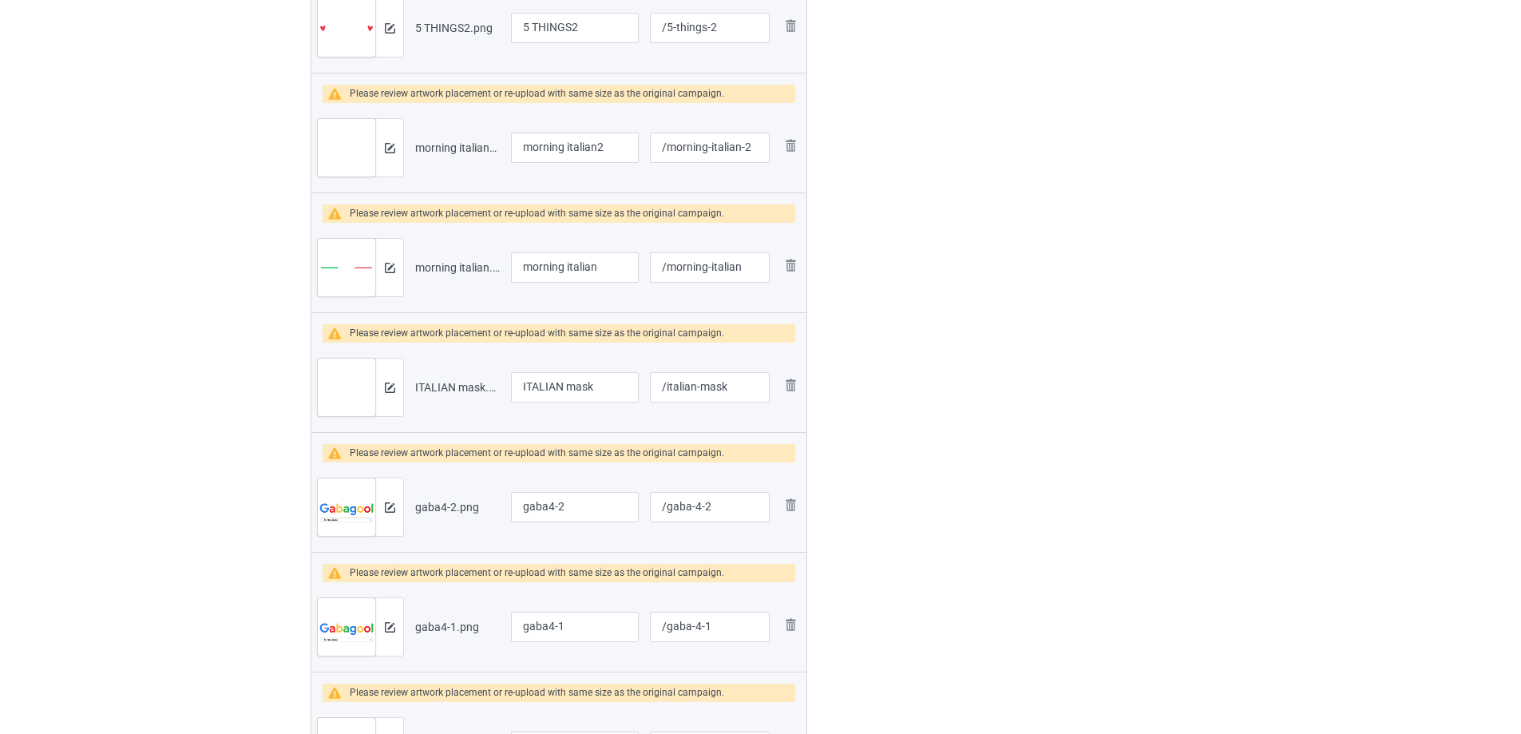
scroll to position [923, 0]
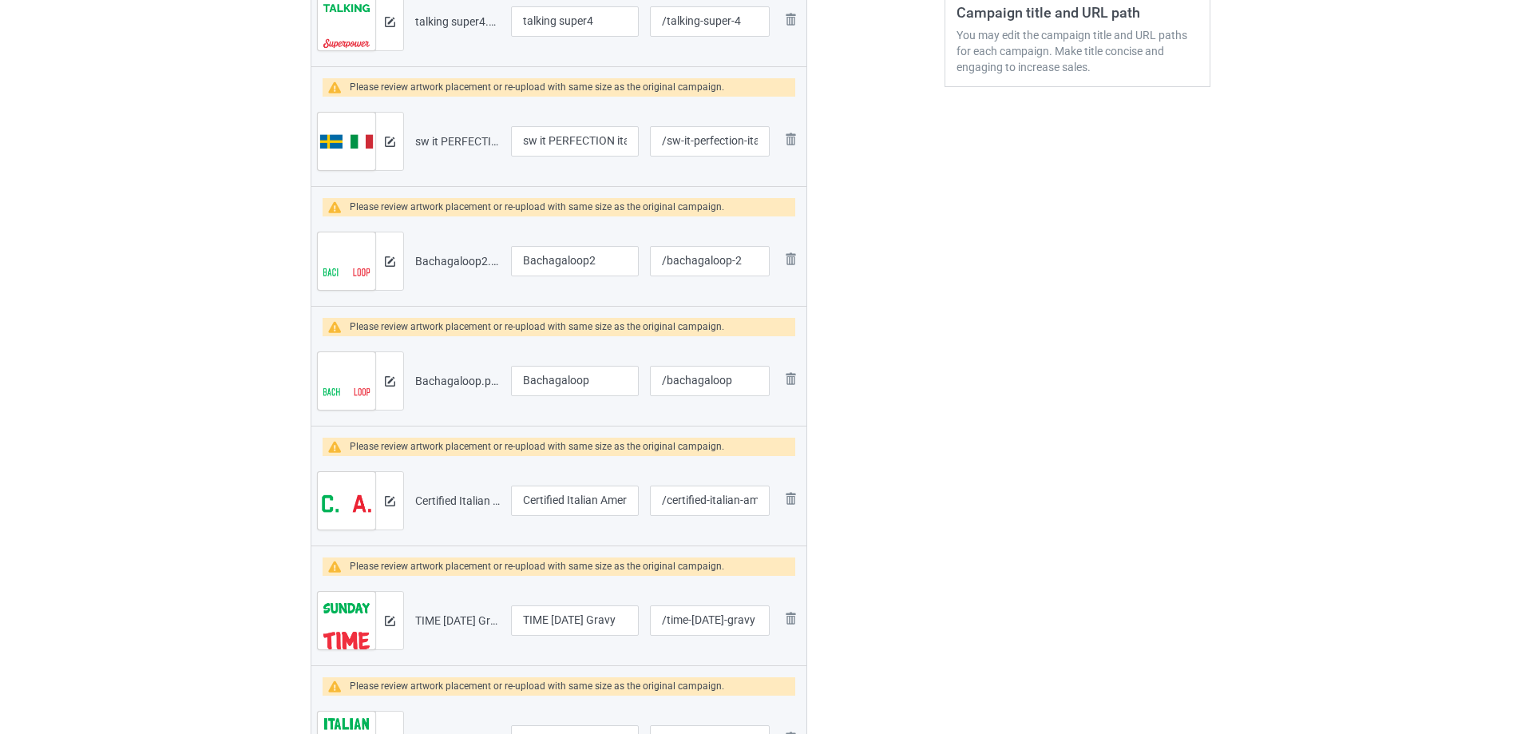
scroll to position [479, 0]
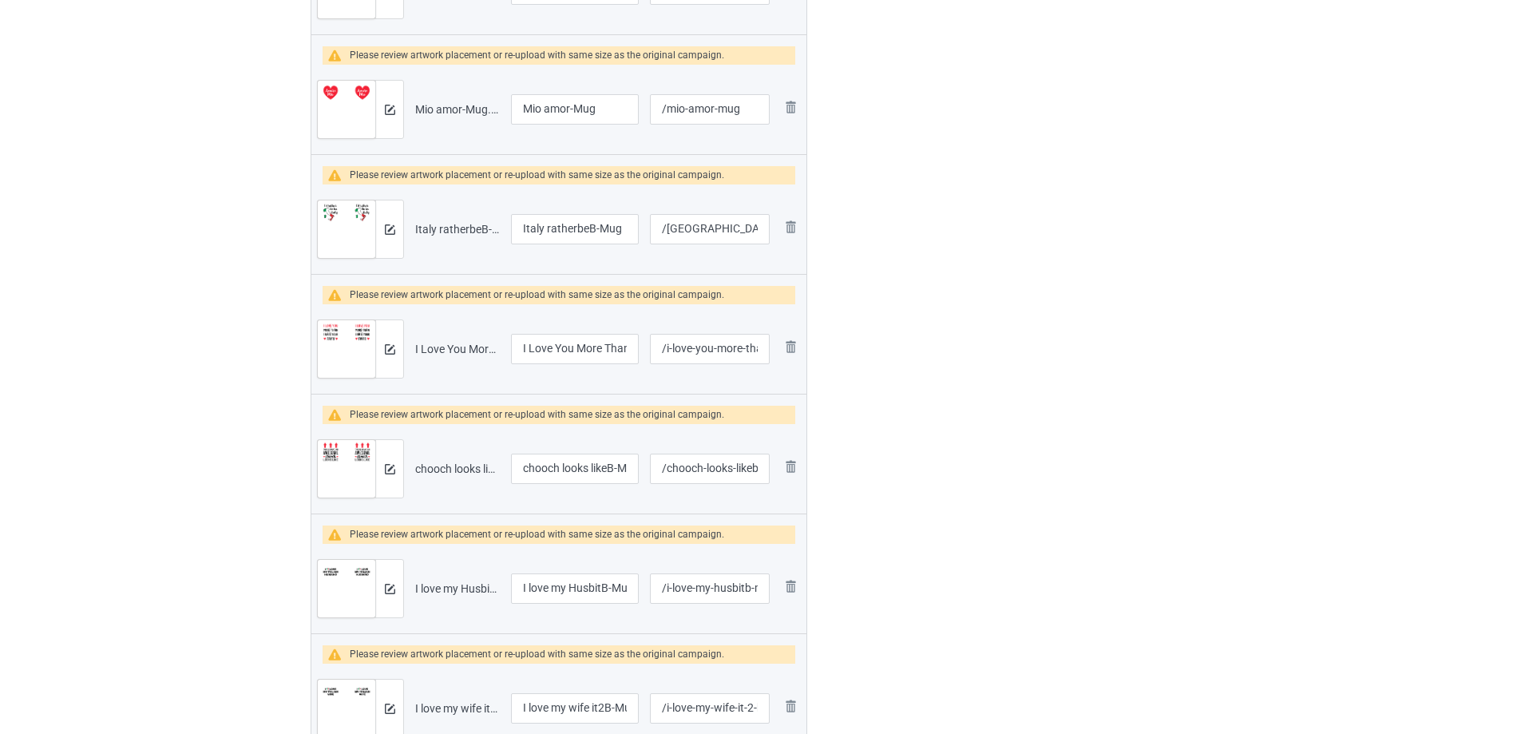
scroll to position [2954, 0]
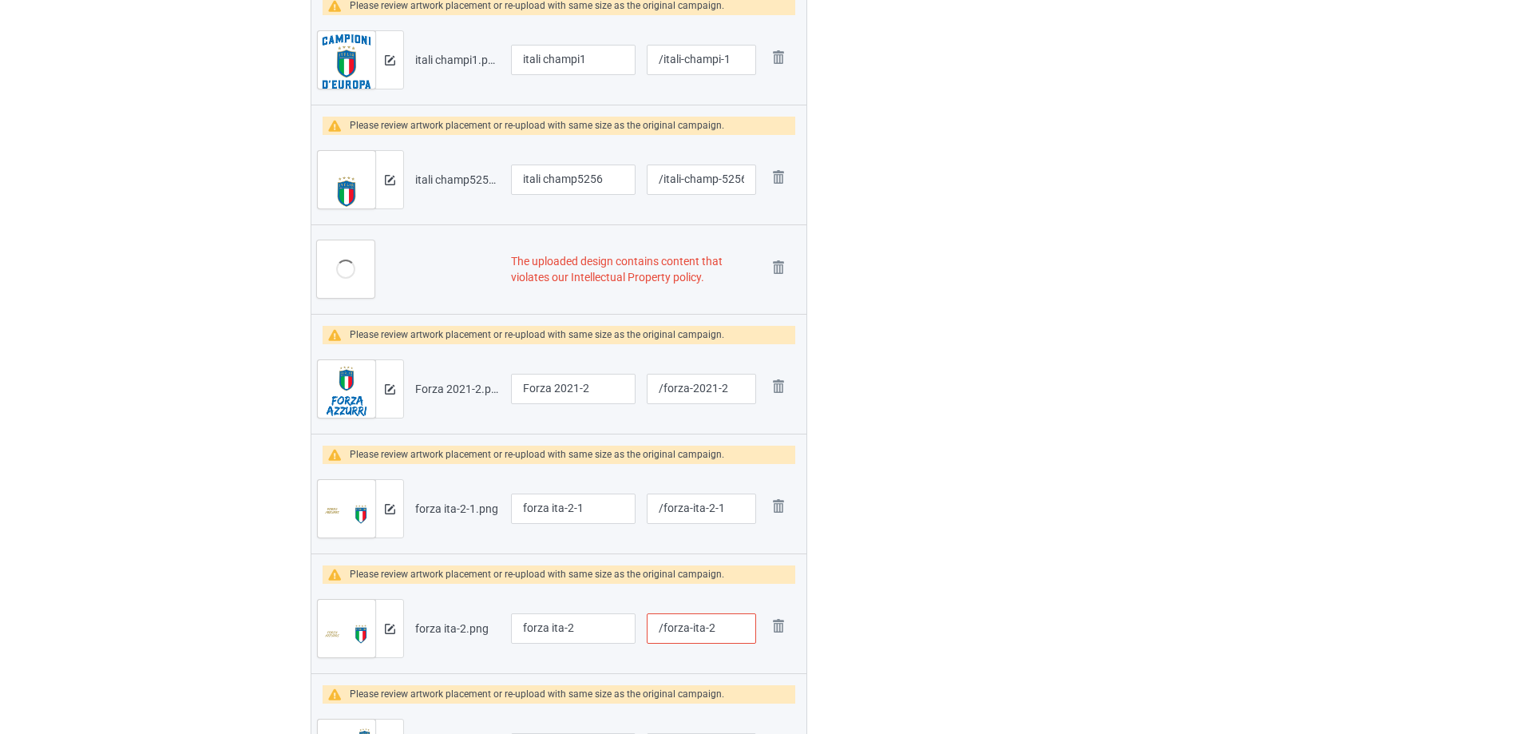
scroll to position [1019, 0]
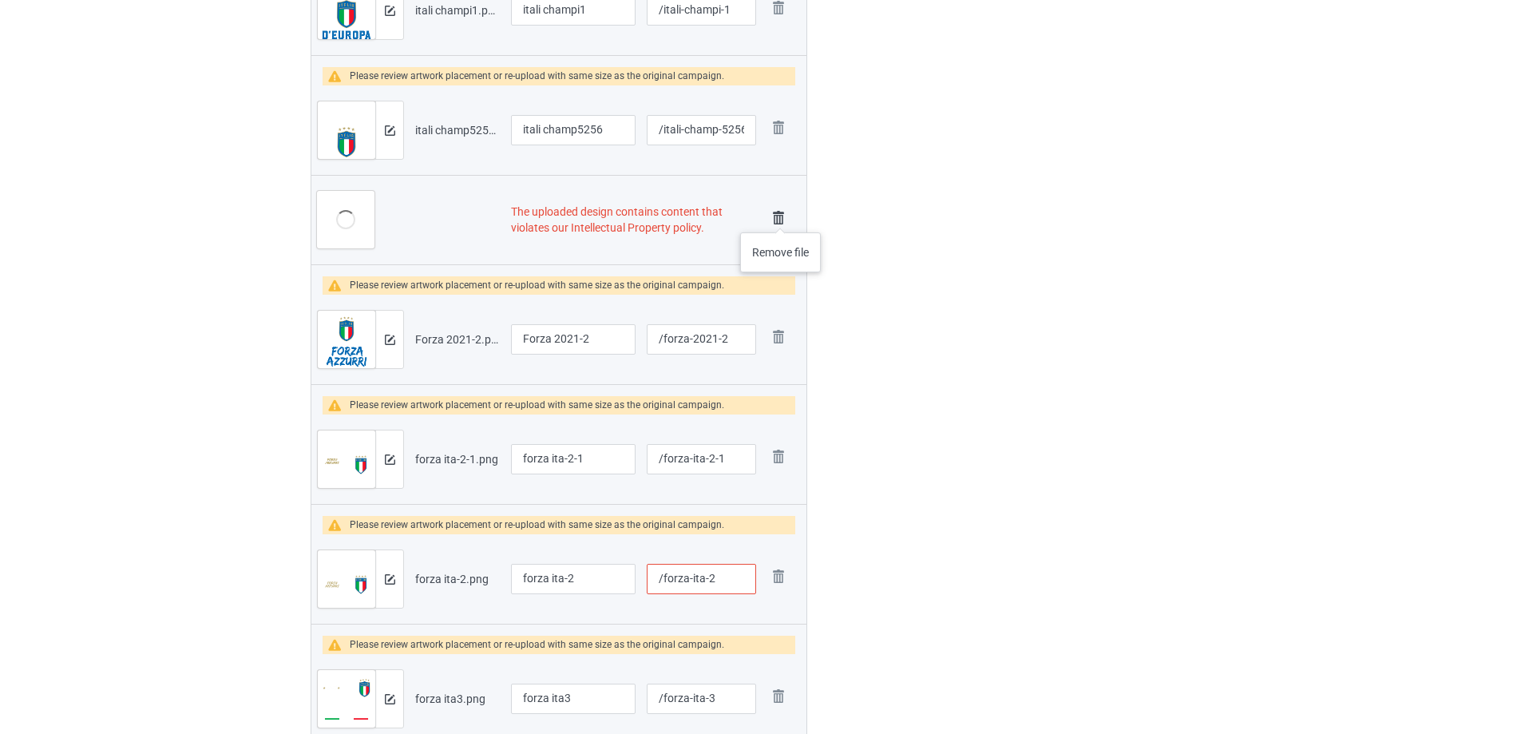
click at [781, 216] on img at bounding box center [778, 218] width 22 height 22
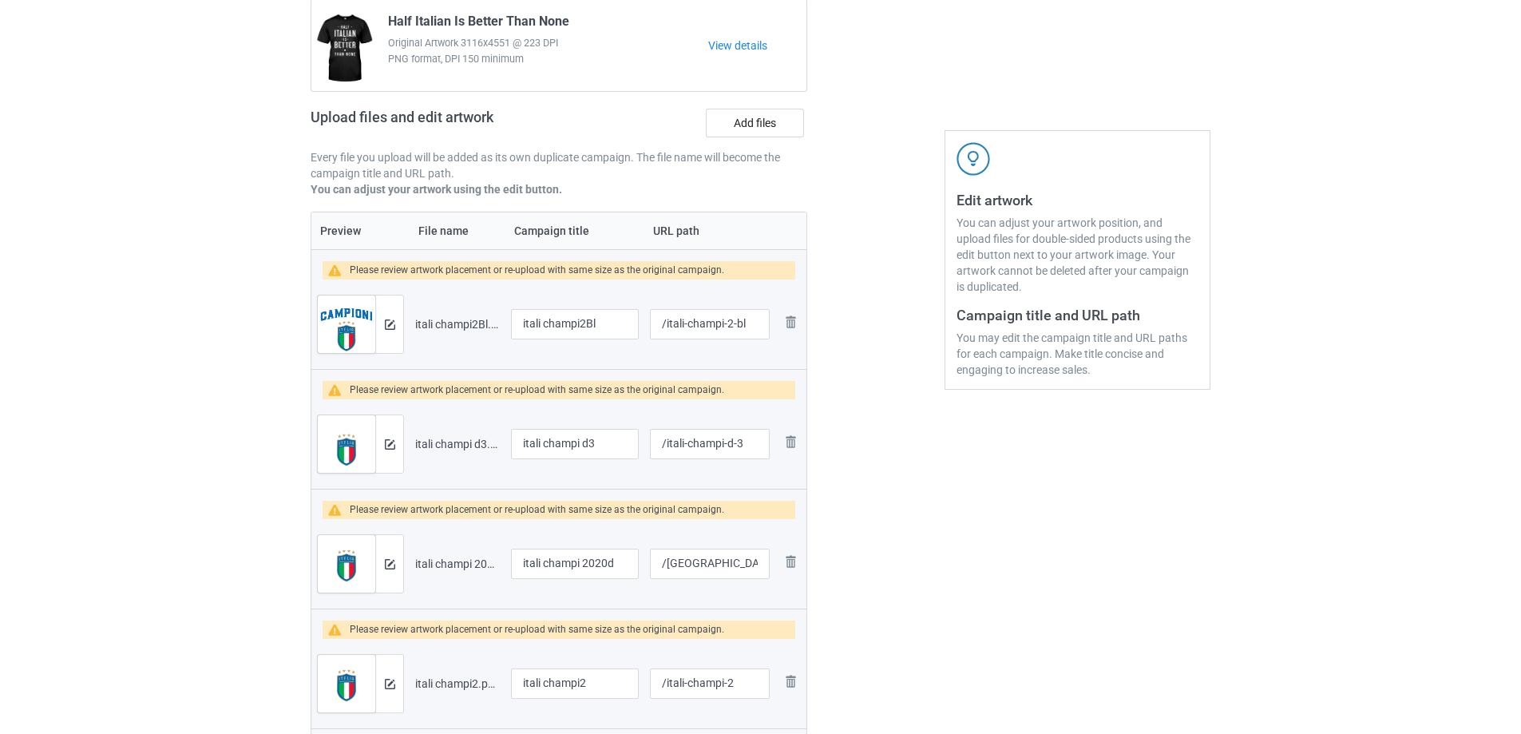
scroll to position [0, 0]
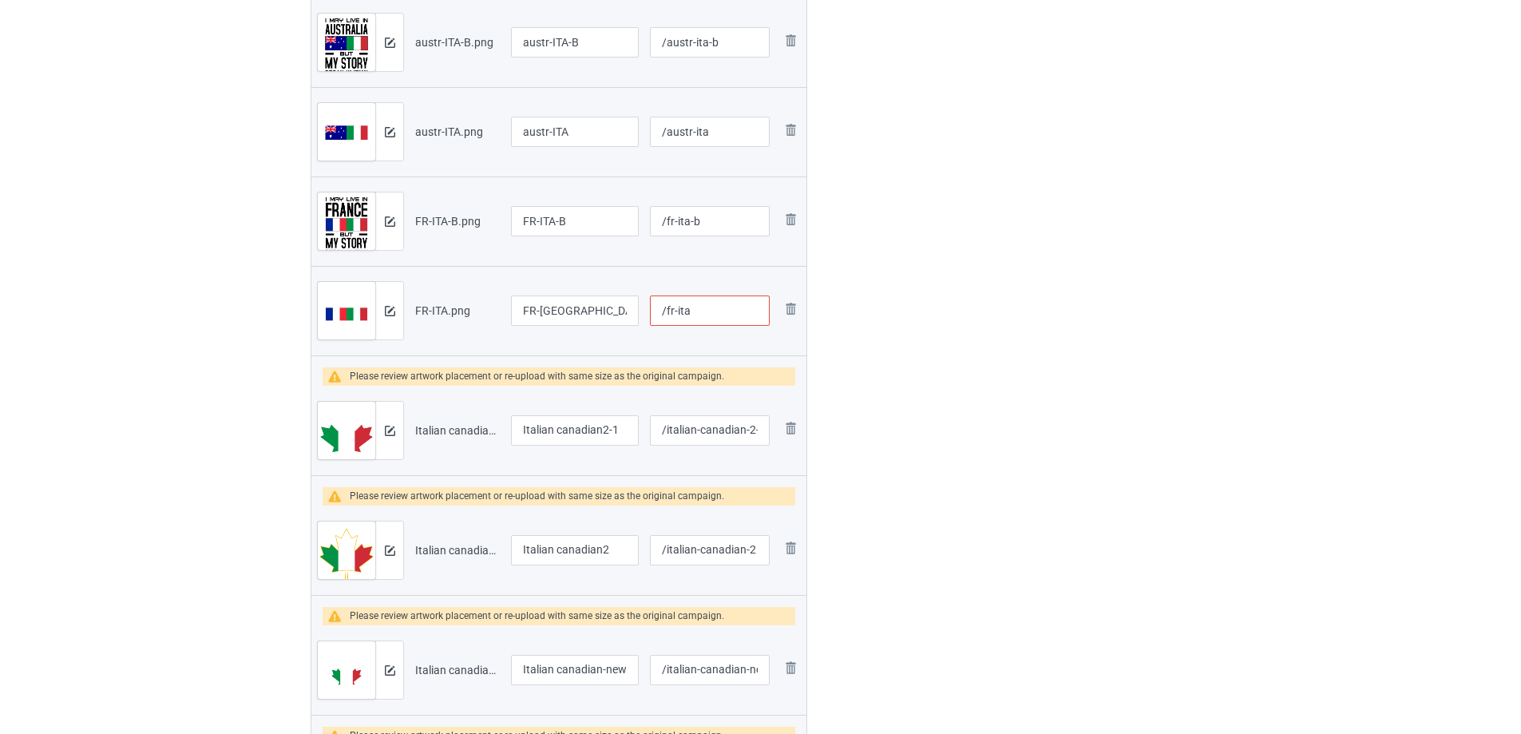
scroll to position [917, 0]
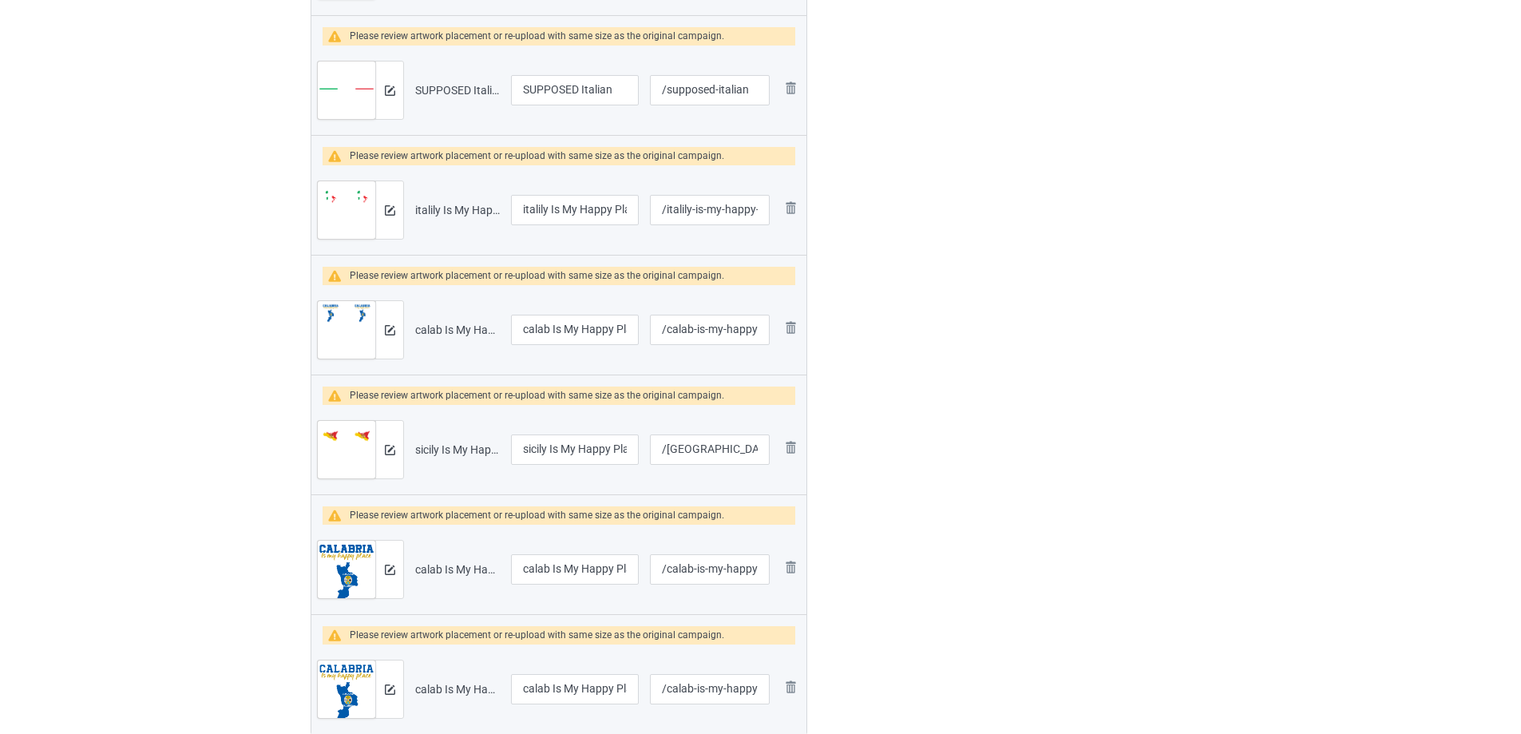
scroll to position [3064, 0]
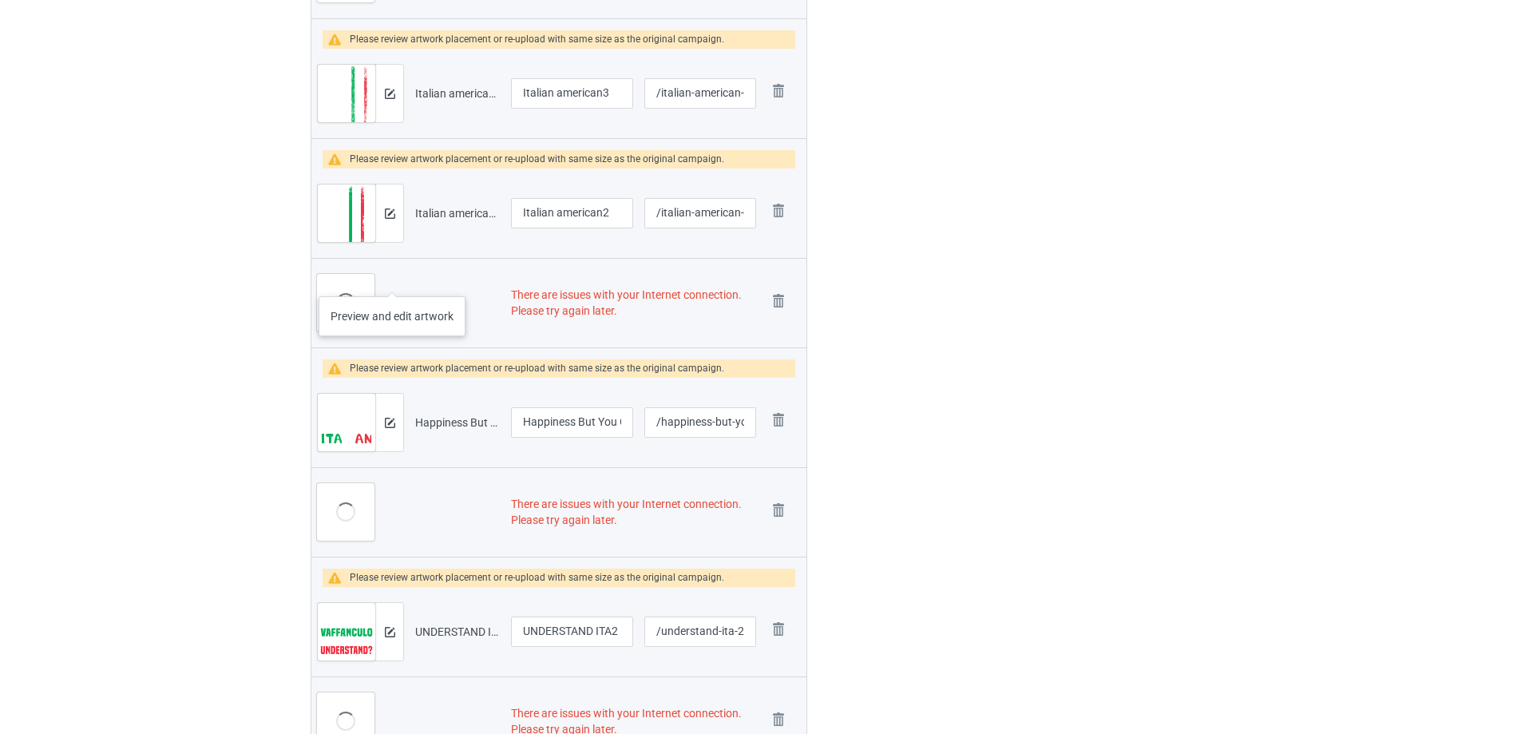
scroll to position [3420, 0]
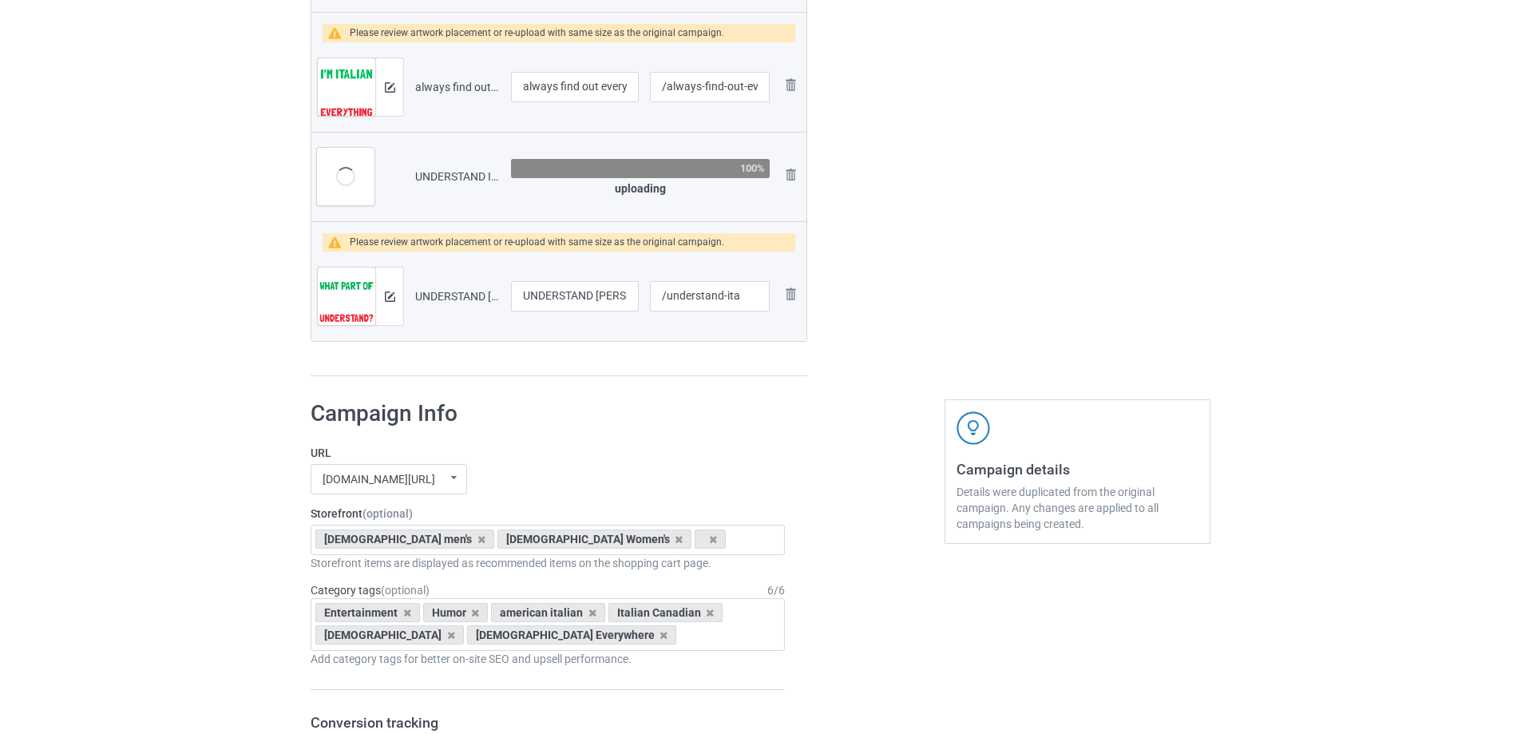
scroll to position [1991, 0]
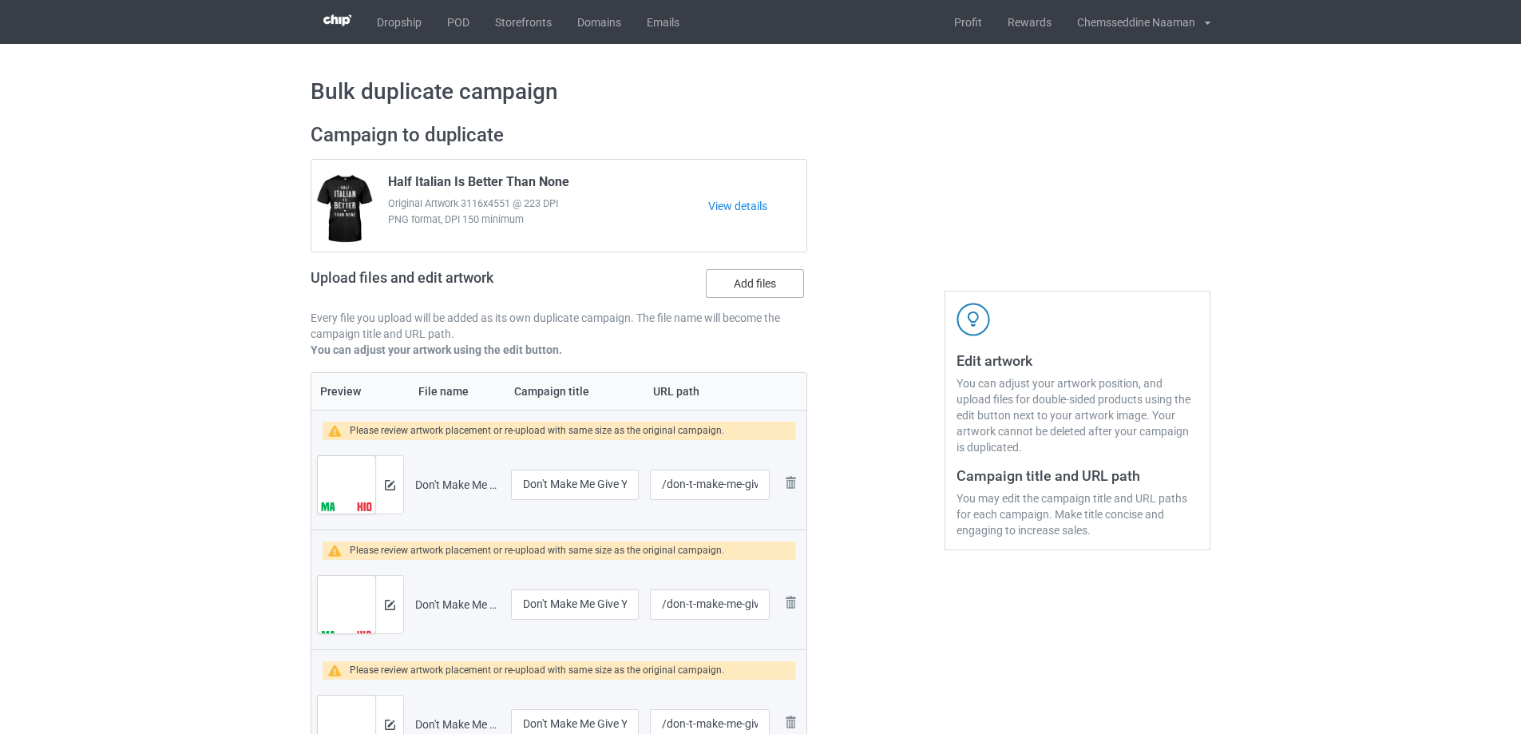
click at [752, 291] on label "Add files" at bounding box center [755, 283] width 98 height 29
click at [0, 0] on input "Add files" at bounding box center [0, 0] width 0 height 0
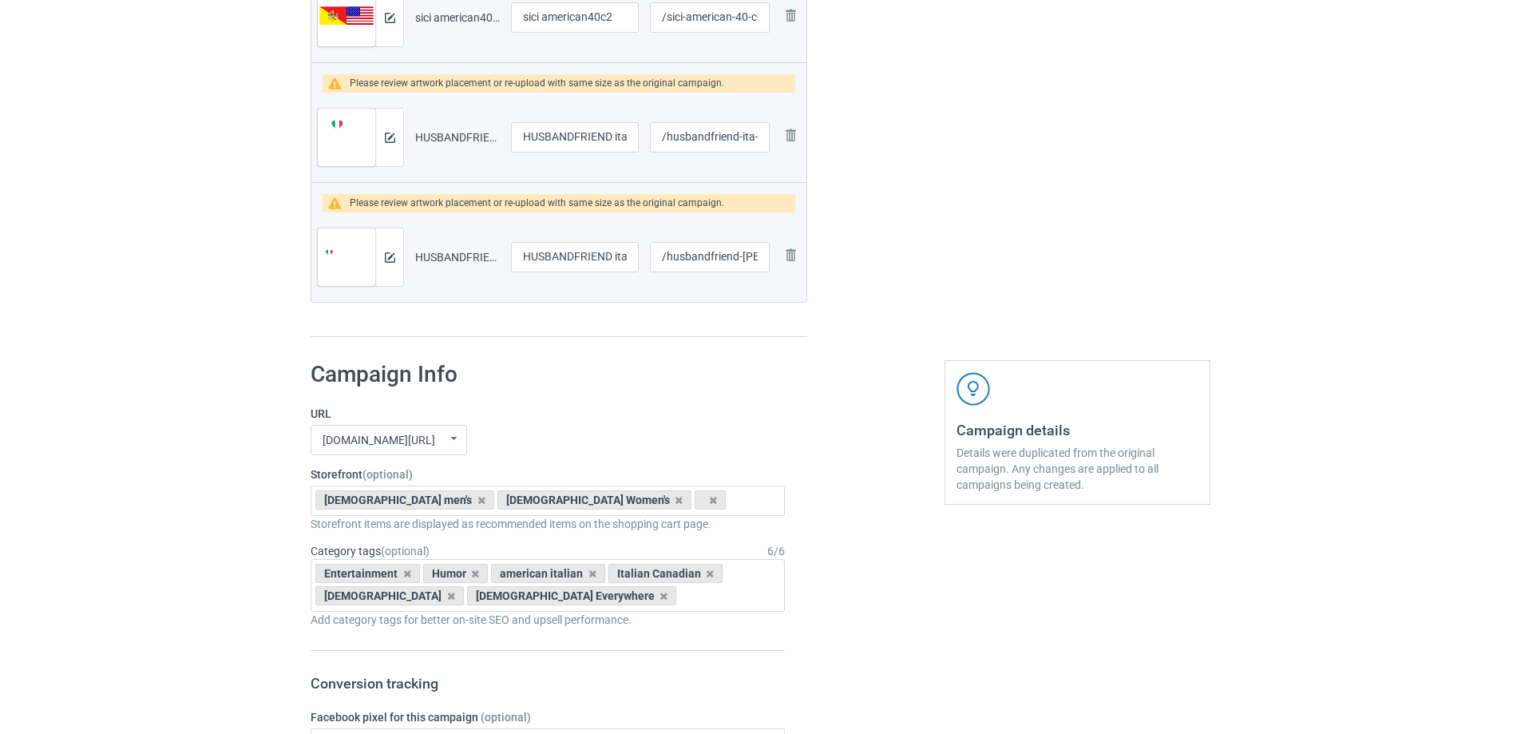
scroll to position [2842, 0]
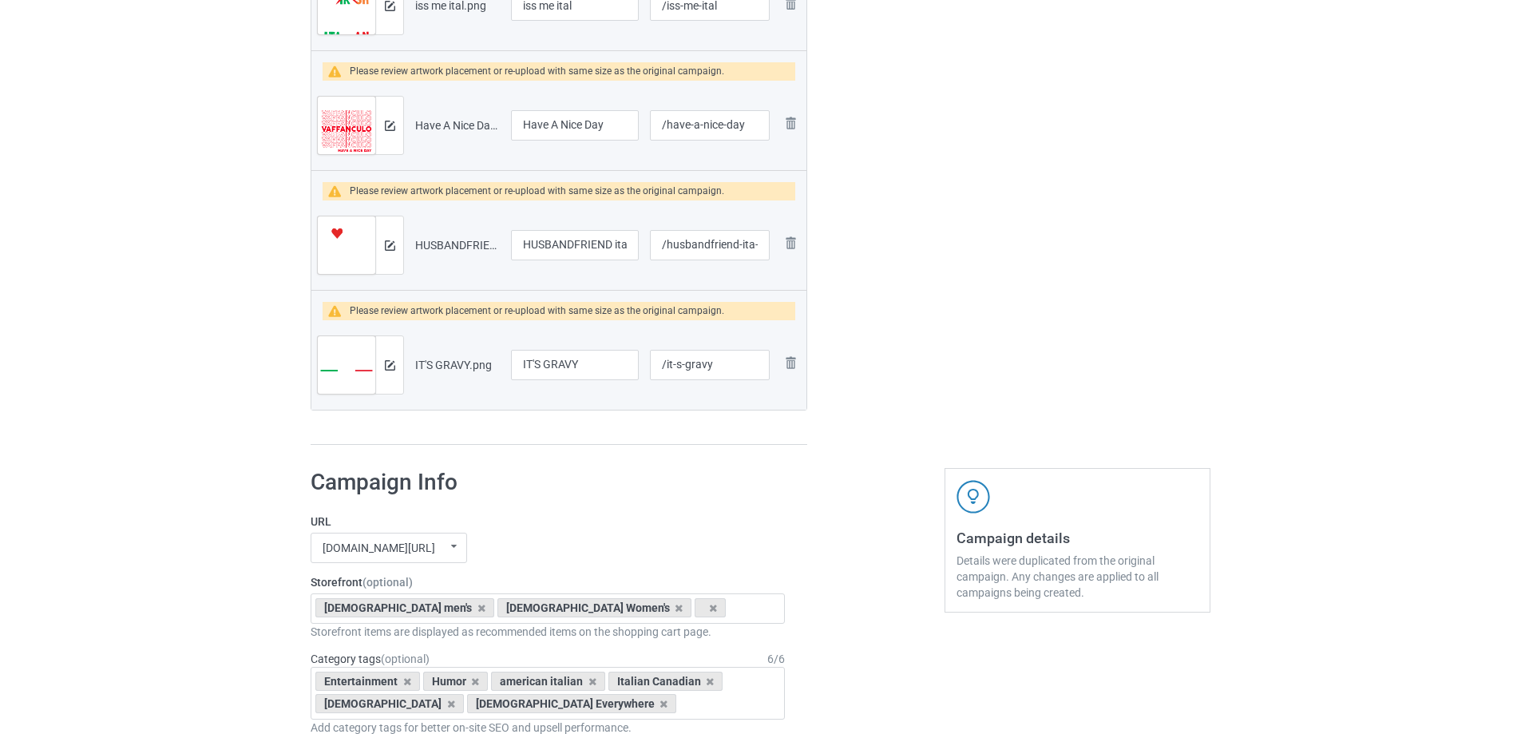
scroll to position [3134, 0]
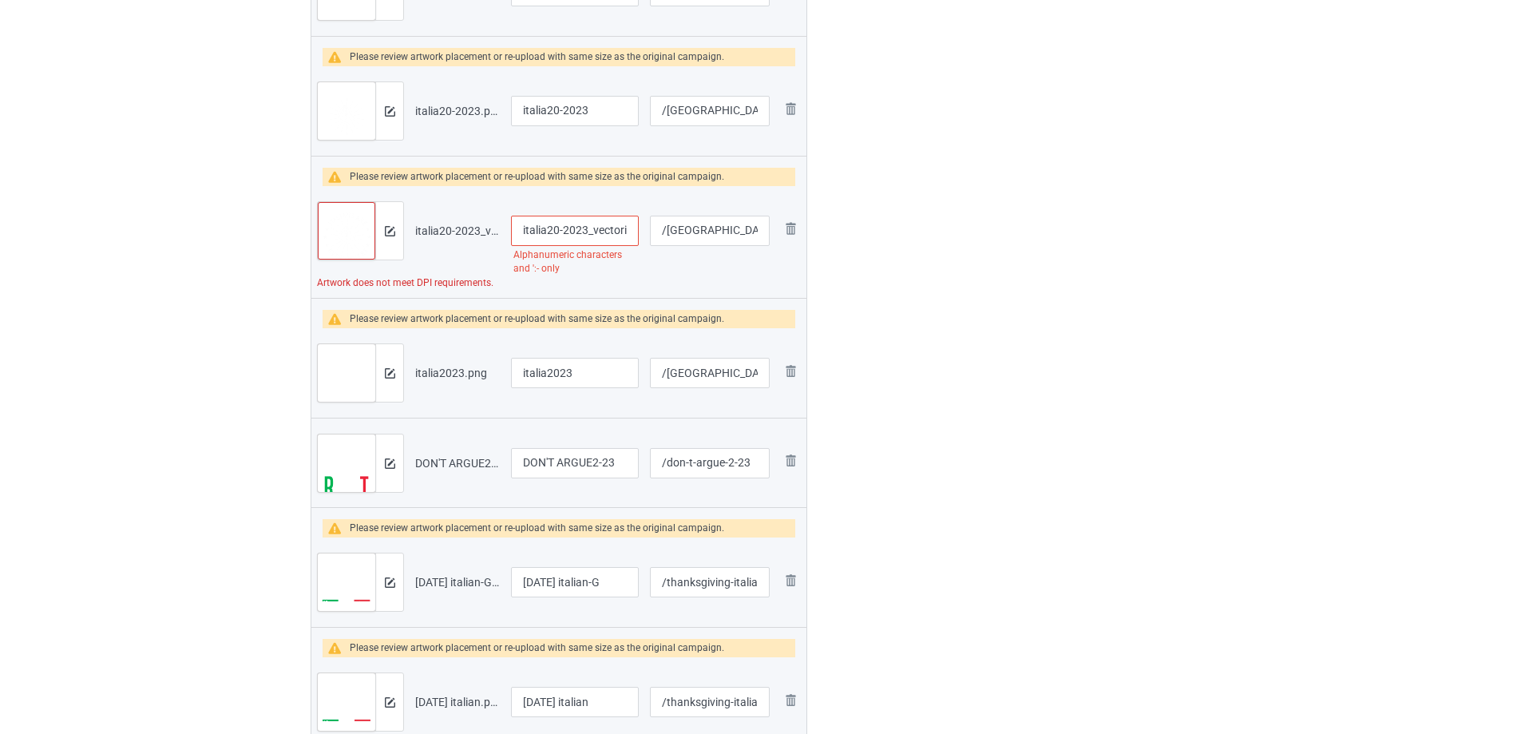
scroll to position [4462, 0]
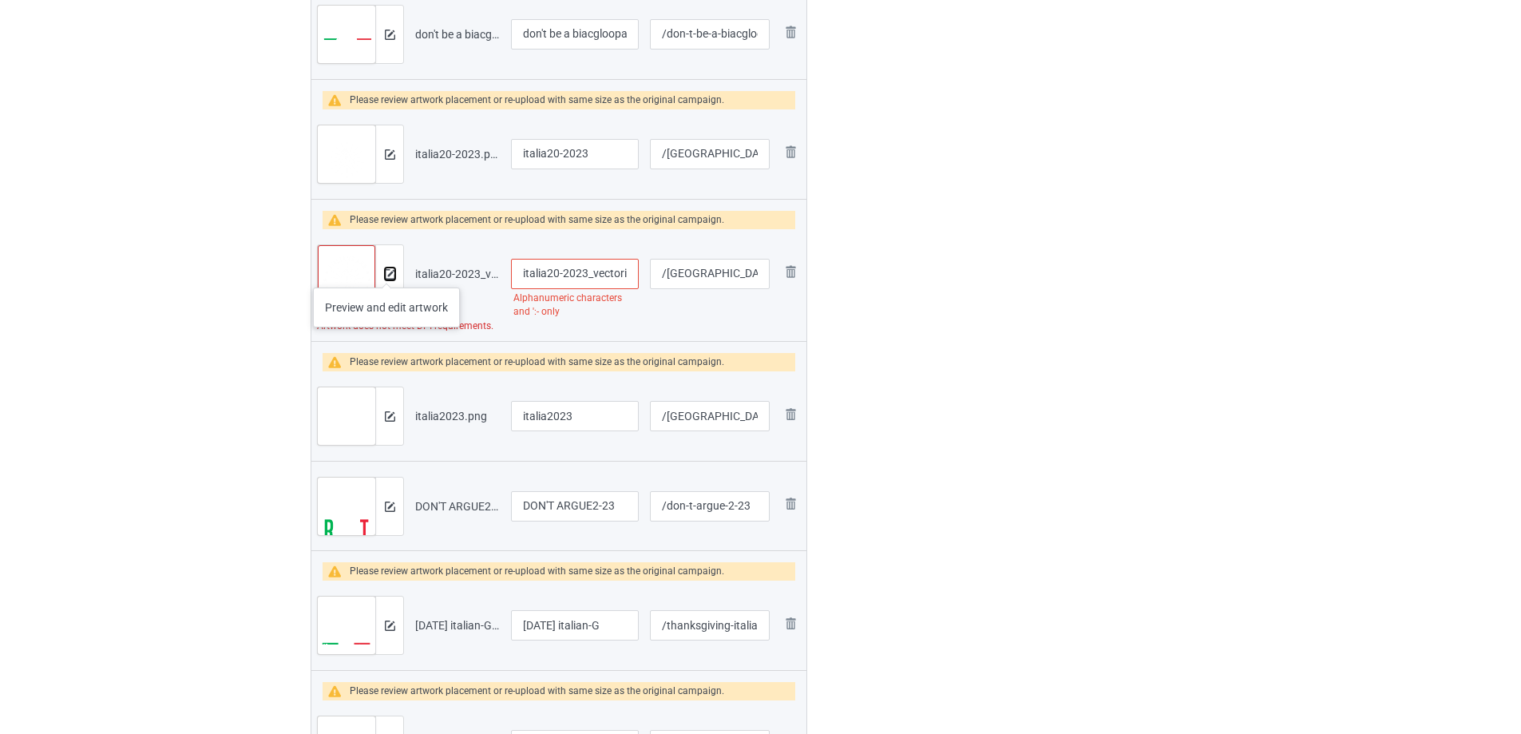
click at [390, 271] on img at bounding box center [390, 274] width 10 height 10
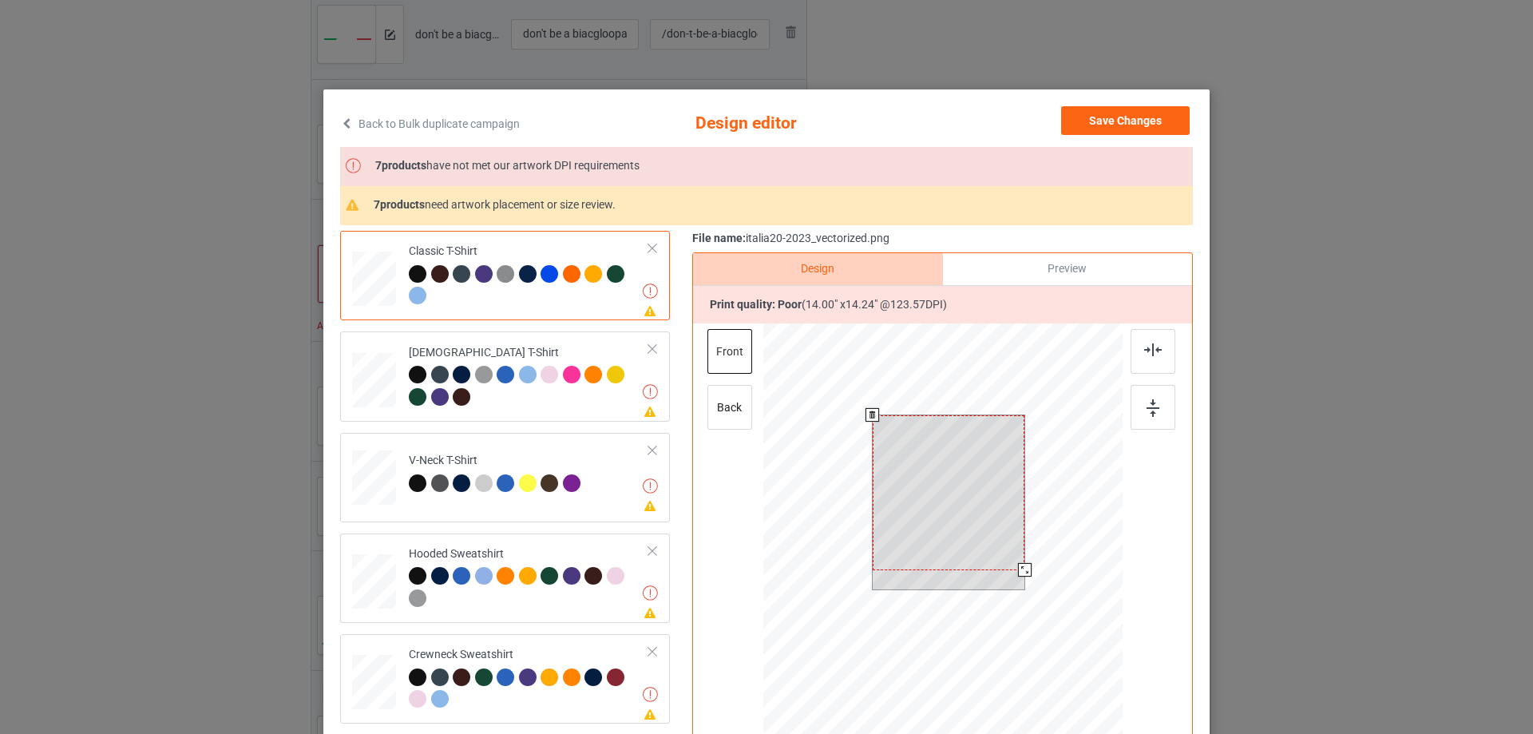
click at [995, 524] on div at bounding box center [949, 492] width 153 height 155
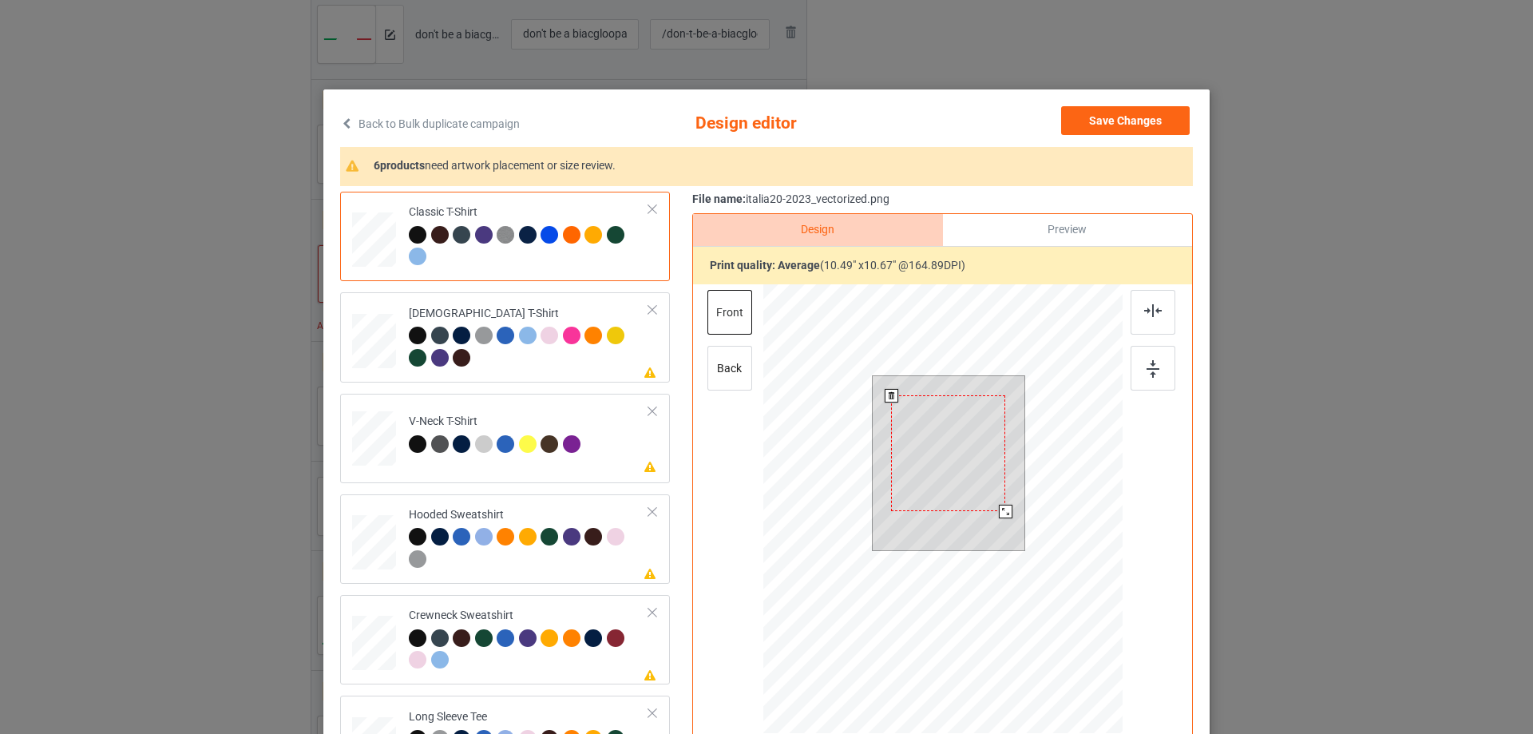
drag, startPoint x: 1020, startPoint y: 573, endPoint x: 1007, endPoint y: 545, distance: 30.7
click at [1007, 545] on div at bounding box center [949, 463] width 153 height 174
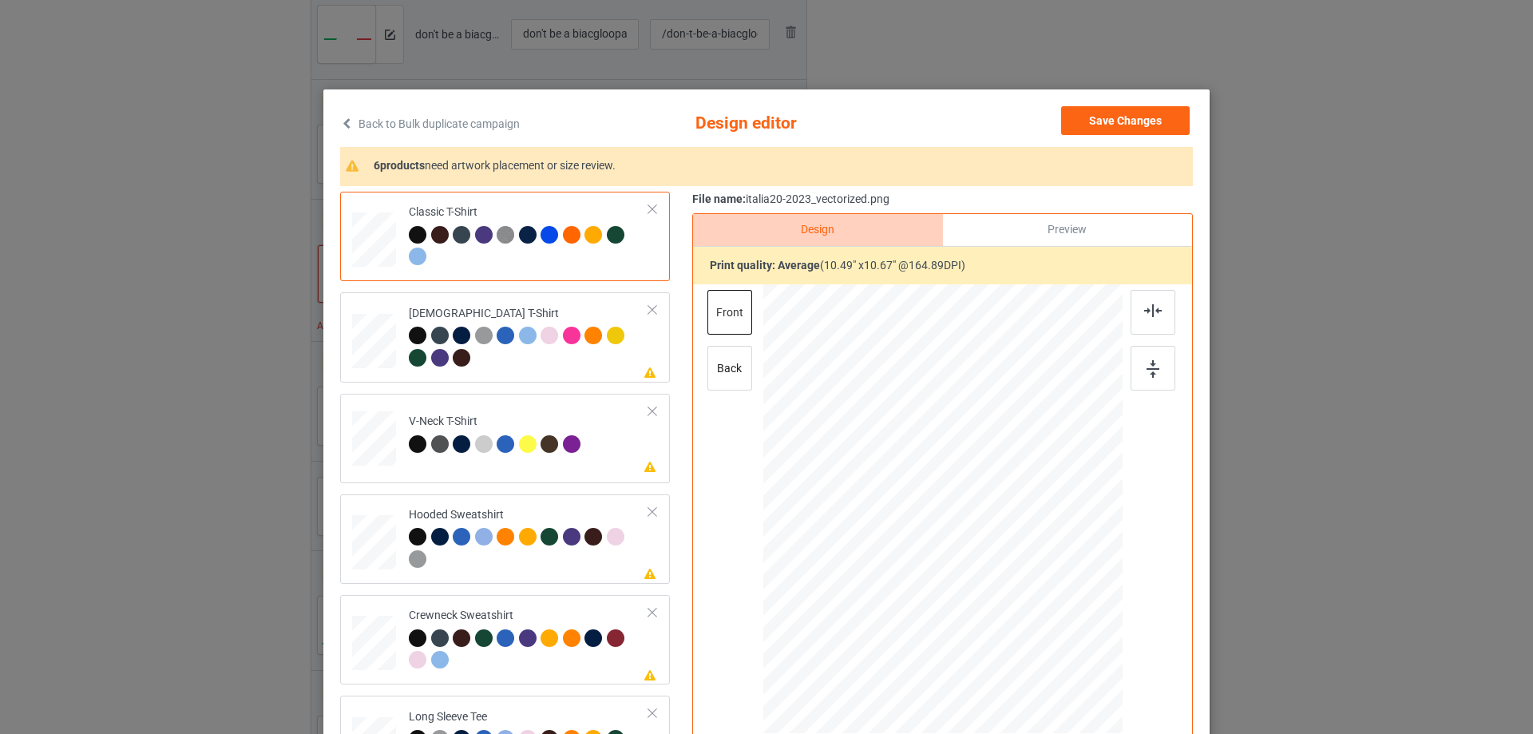
click at [1301, 113] on div "Back to Bulk duplicate campaign Design editor Save Changes 6 products need artw…" at bounding box center [766, 367] width 1533 height 734
click at [375, 128] on link "Back to Bulk duplicate campaign" at bounding box center [430, 123] width 180 height 35
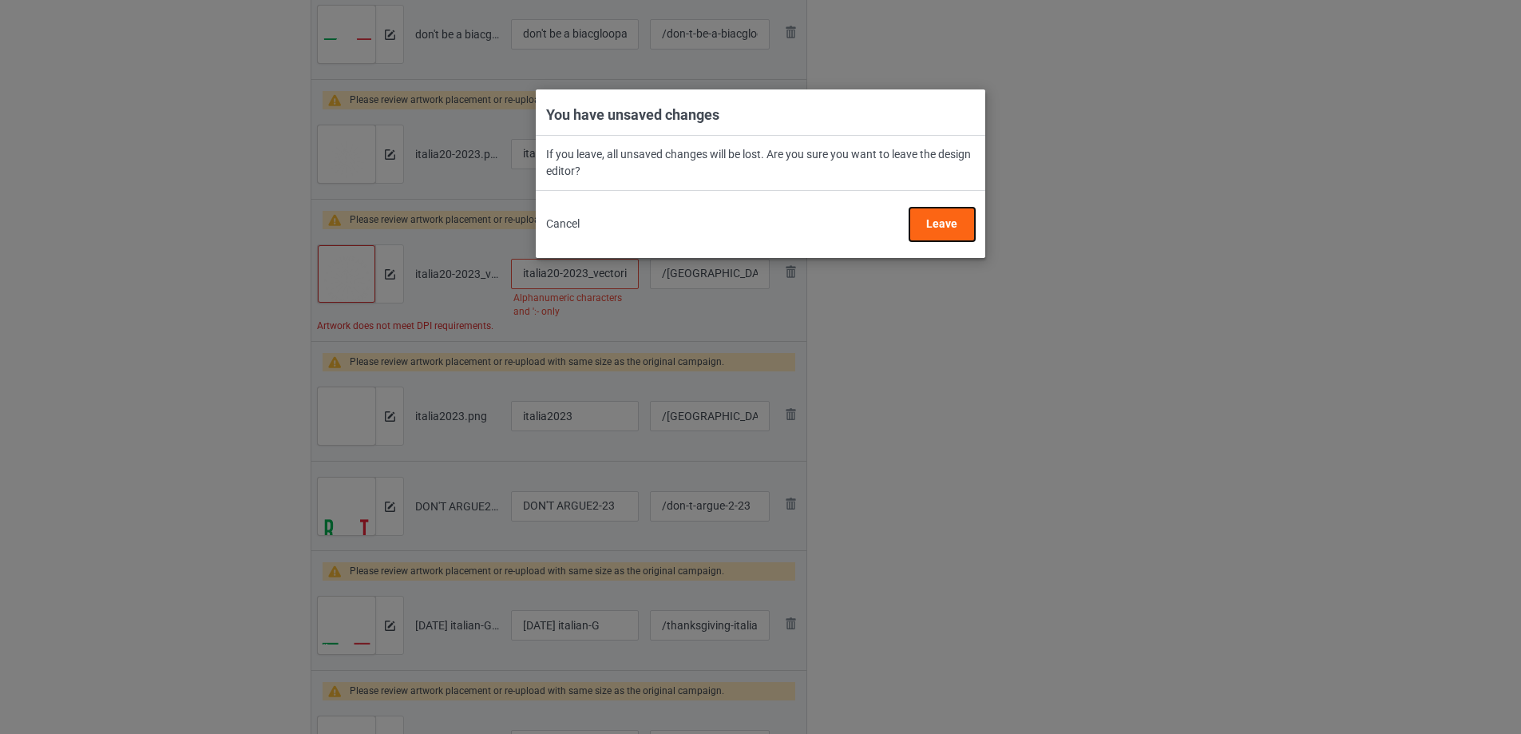
click at [941, 216] on button "Leave" at bounding box center [941, 225] width 65 height 34
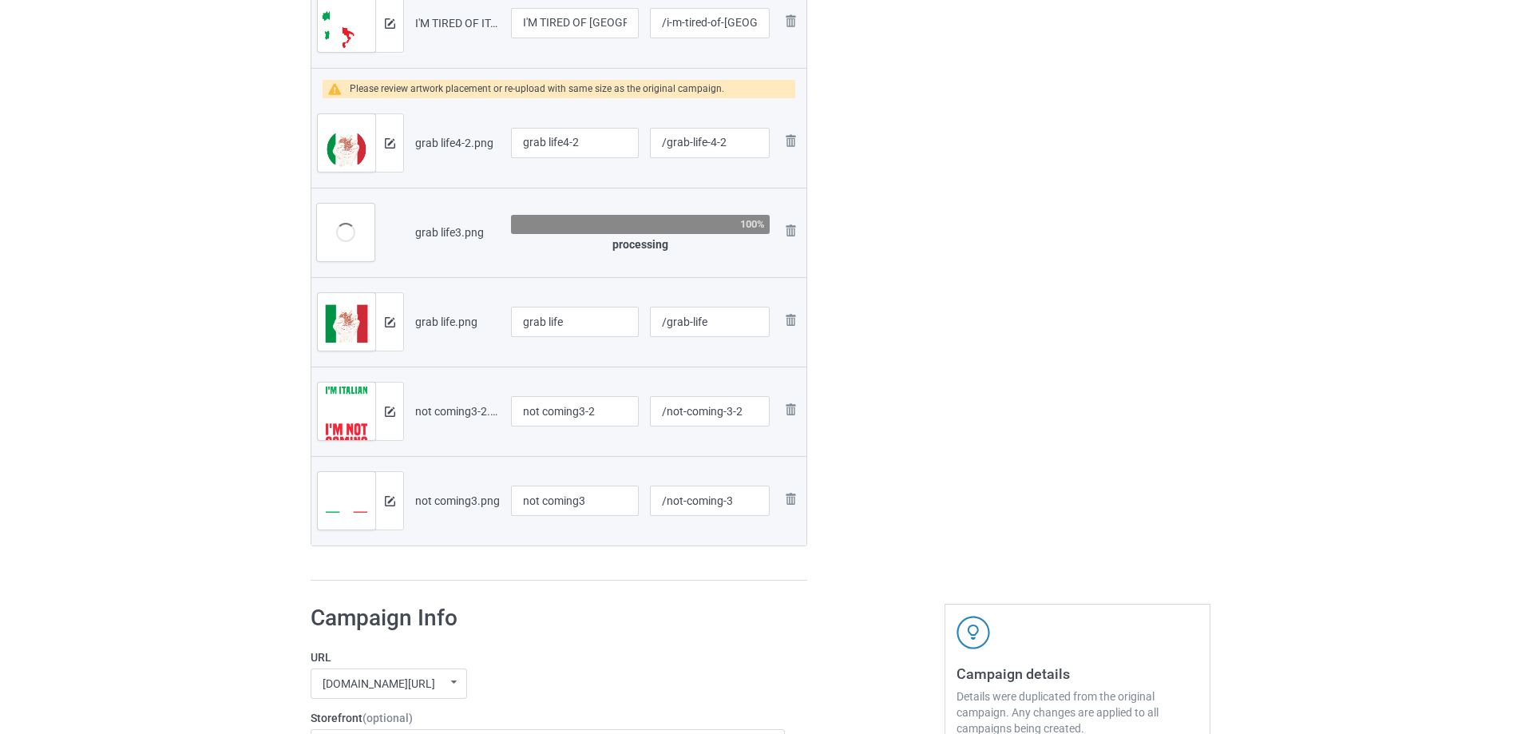
scroll to position [3085, 0]
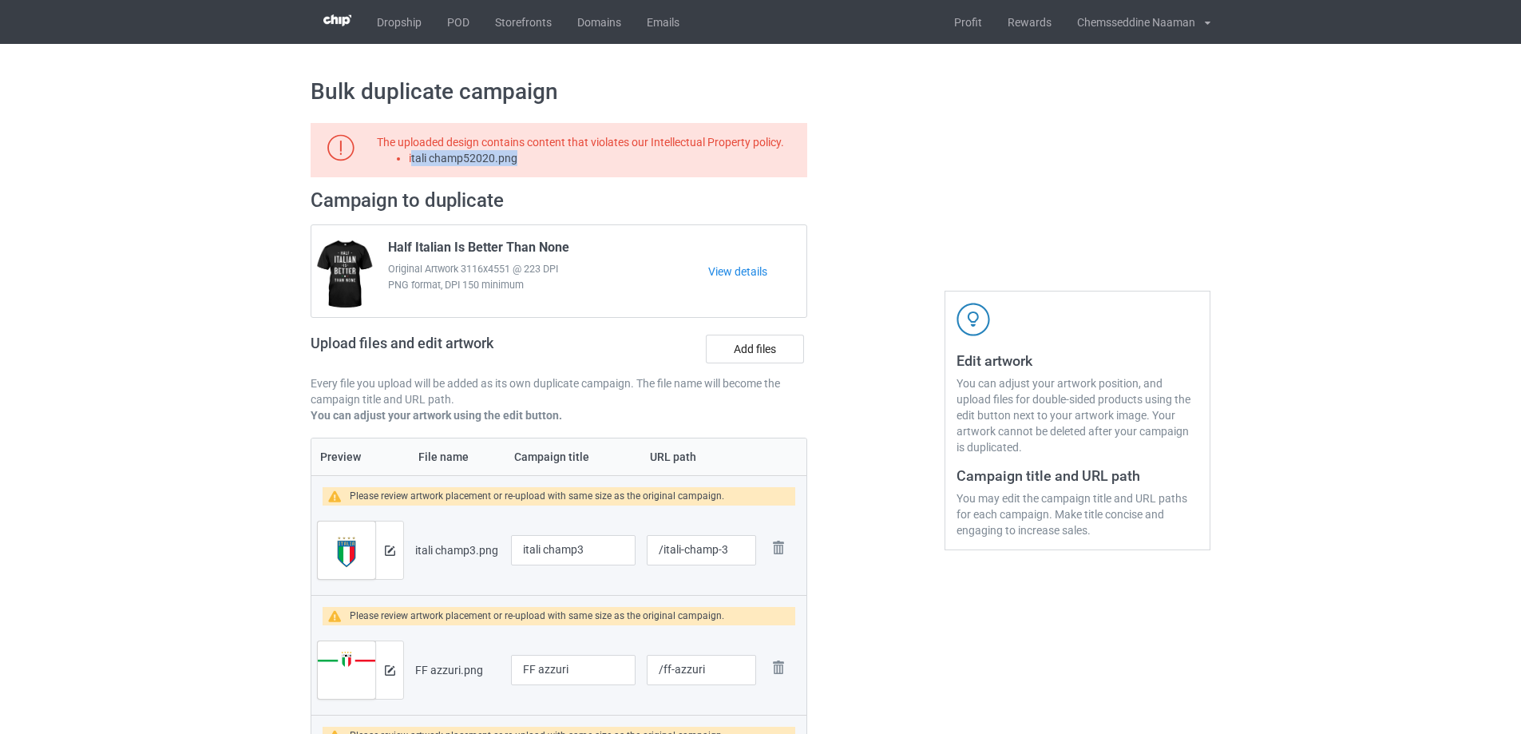
drag, startPoint x: 530, startPoint y: 160, endPoint x: 410, endPoint y: 151, distance: 120.2
click at [410, 151] on li "itali champ52020.png" at bounding box center [605, 158] width 393 height 16
click at [526, 166] on li "itali champ52020.png" at bounding box center [605, 158] width 393 height 16
drag, startPoint x: 528, startPoint y: 163, endPoint x: 408, endPoint y: 162, distance: 119.8
click at [409, 162] on li "itali champ52020.png" at bounding box center [605, 158] width 393 height 16
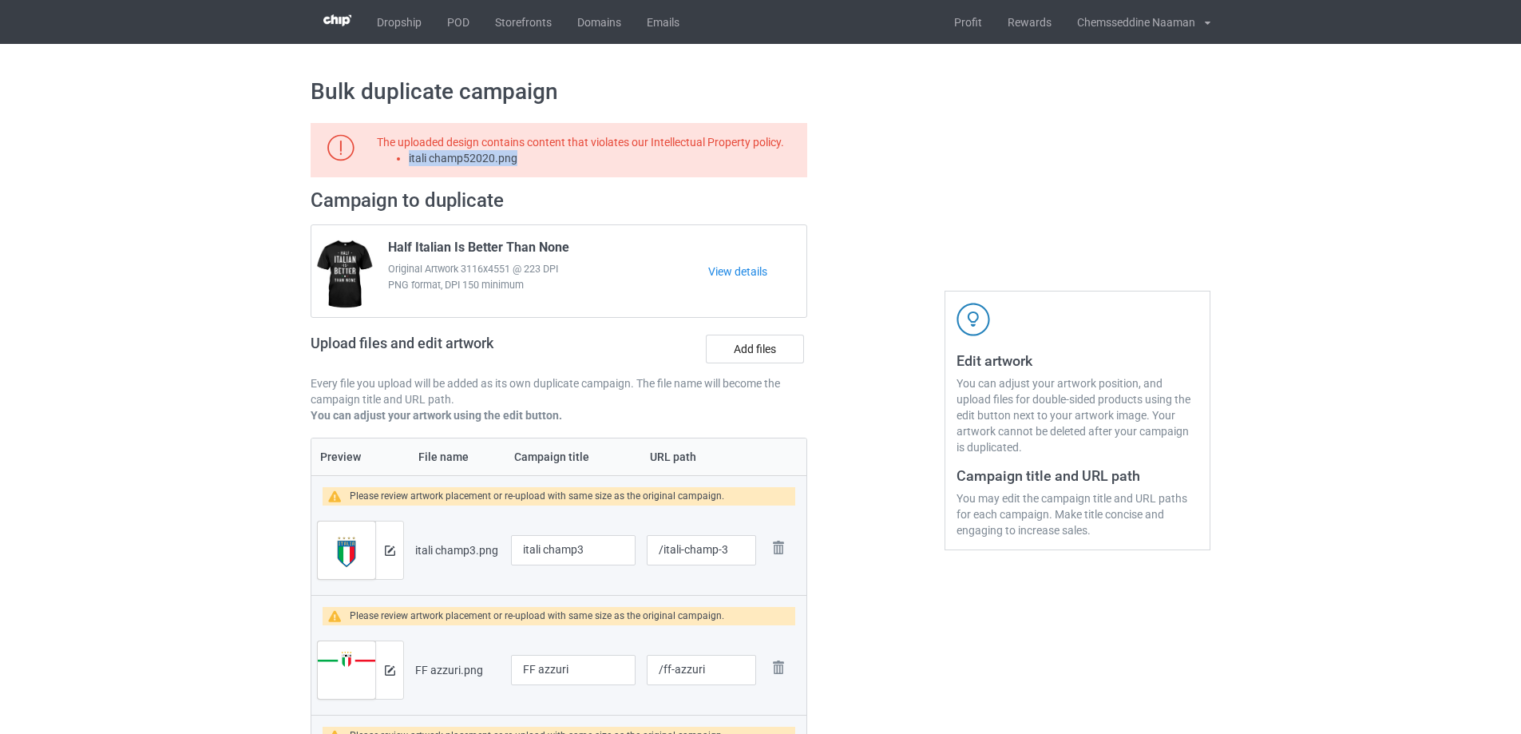
copy li "itali champ52020.png"
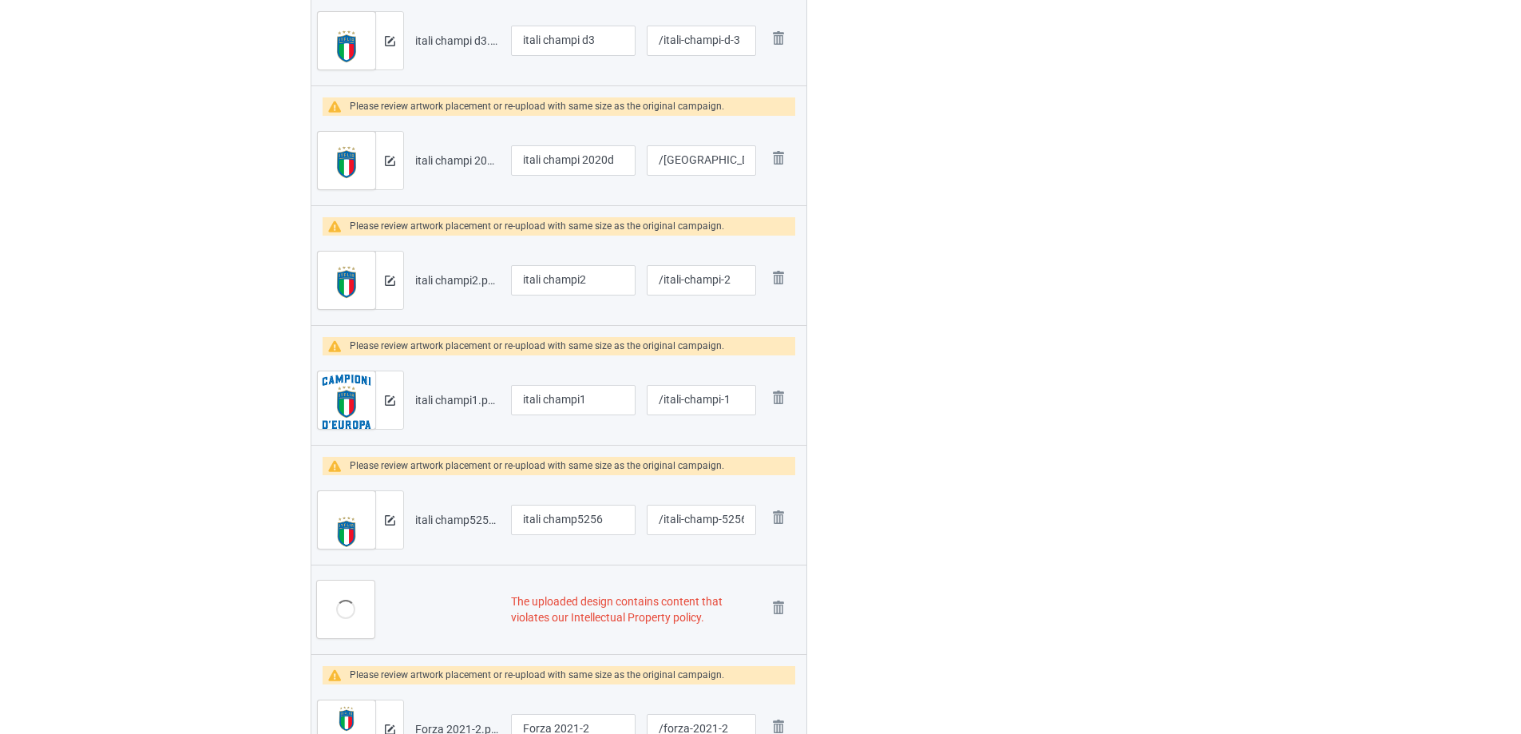
scroll to position [3434, 0]
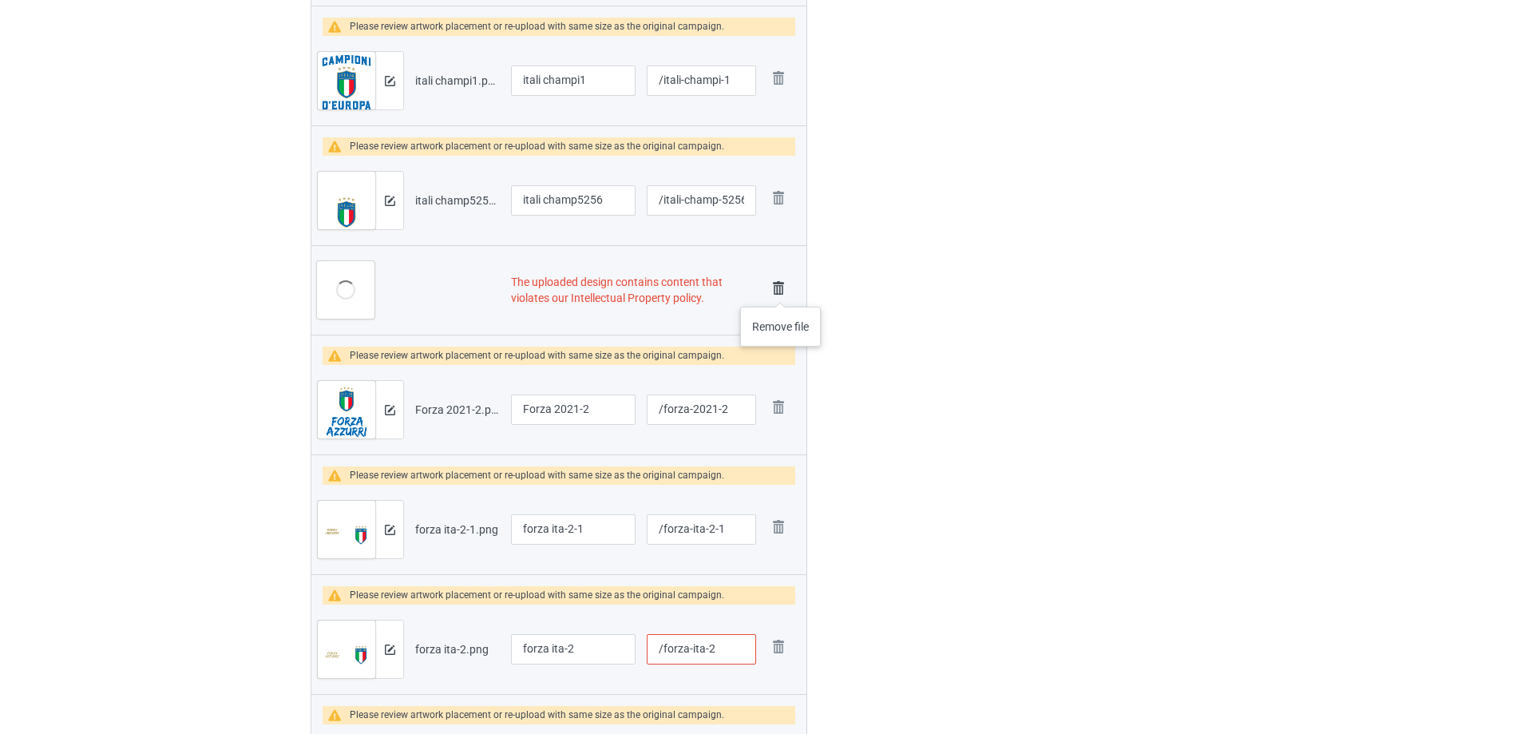
click at [781, 290] on img at bounding box center [778, 288] width 22 height 22
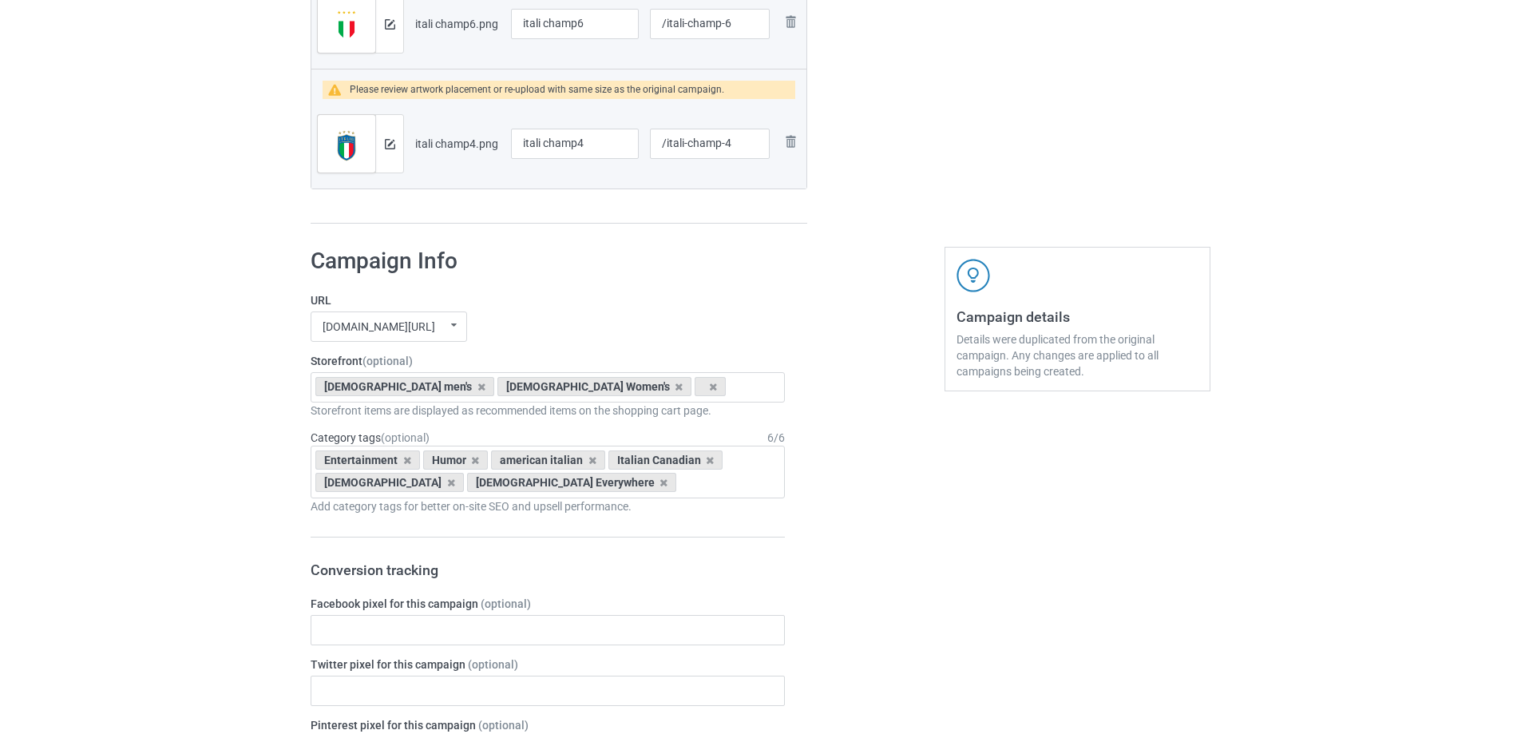
scroll to position [4326, 0]
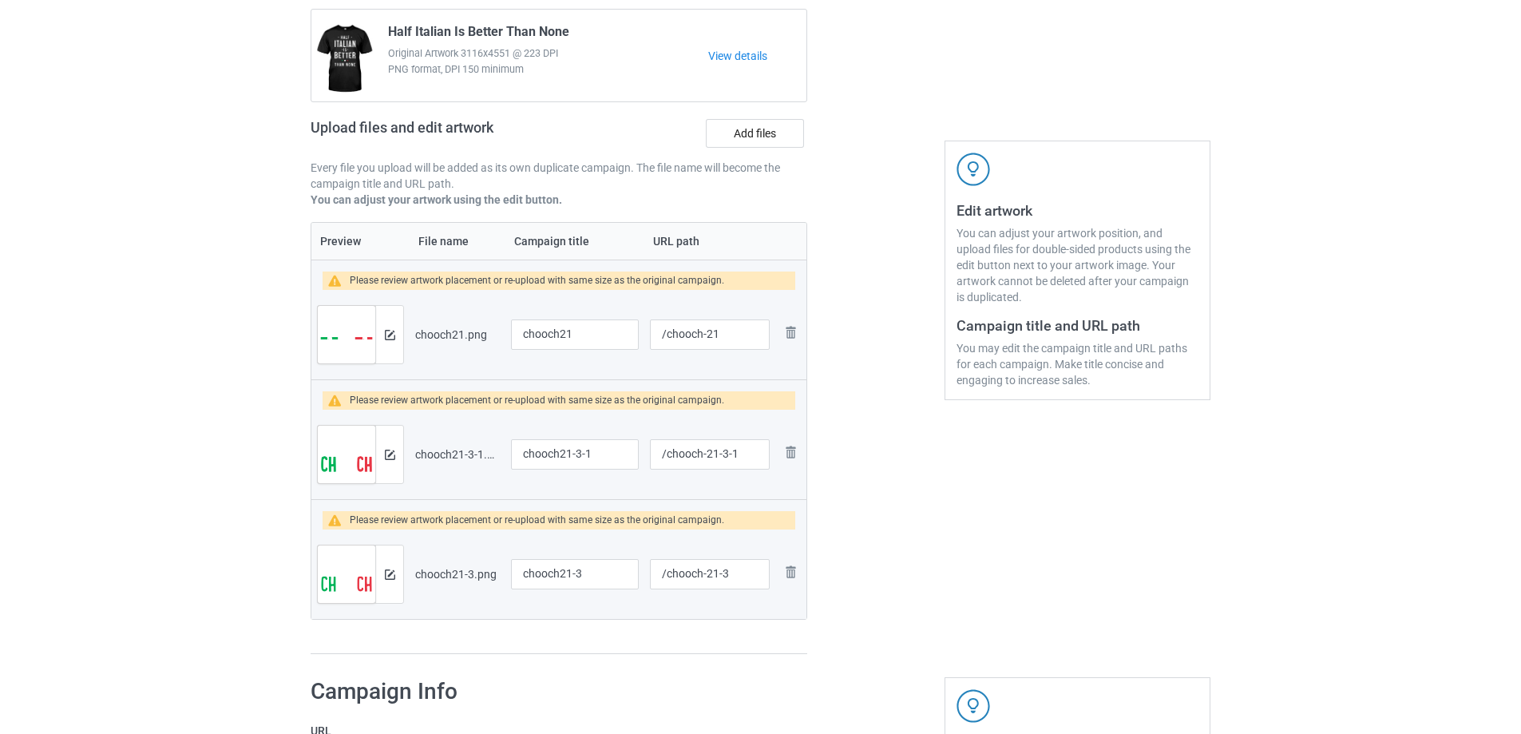
scroll to position [319, 0]
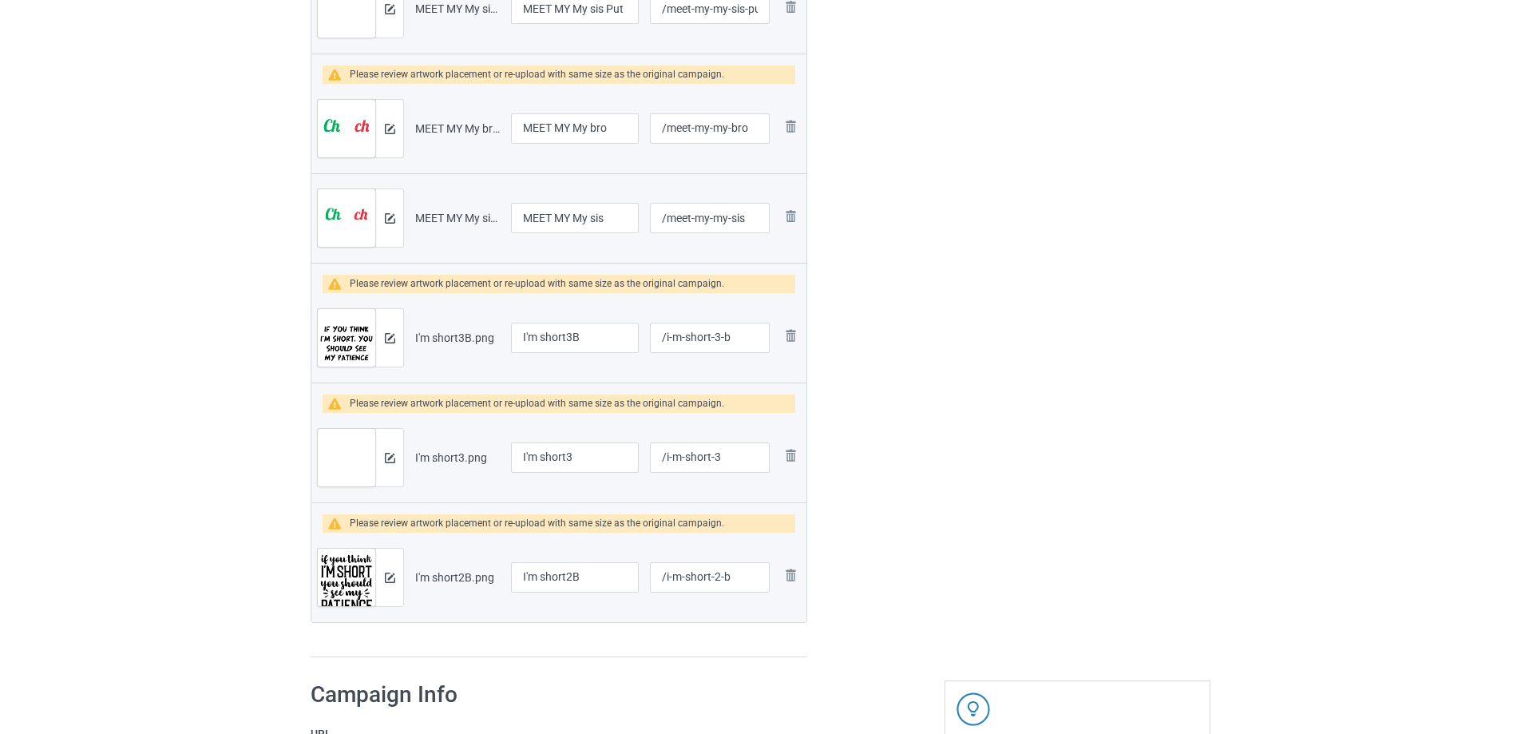
scroll to position [695, 0]
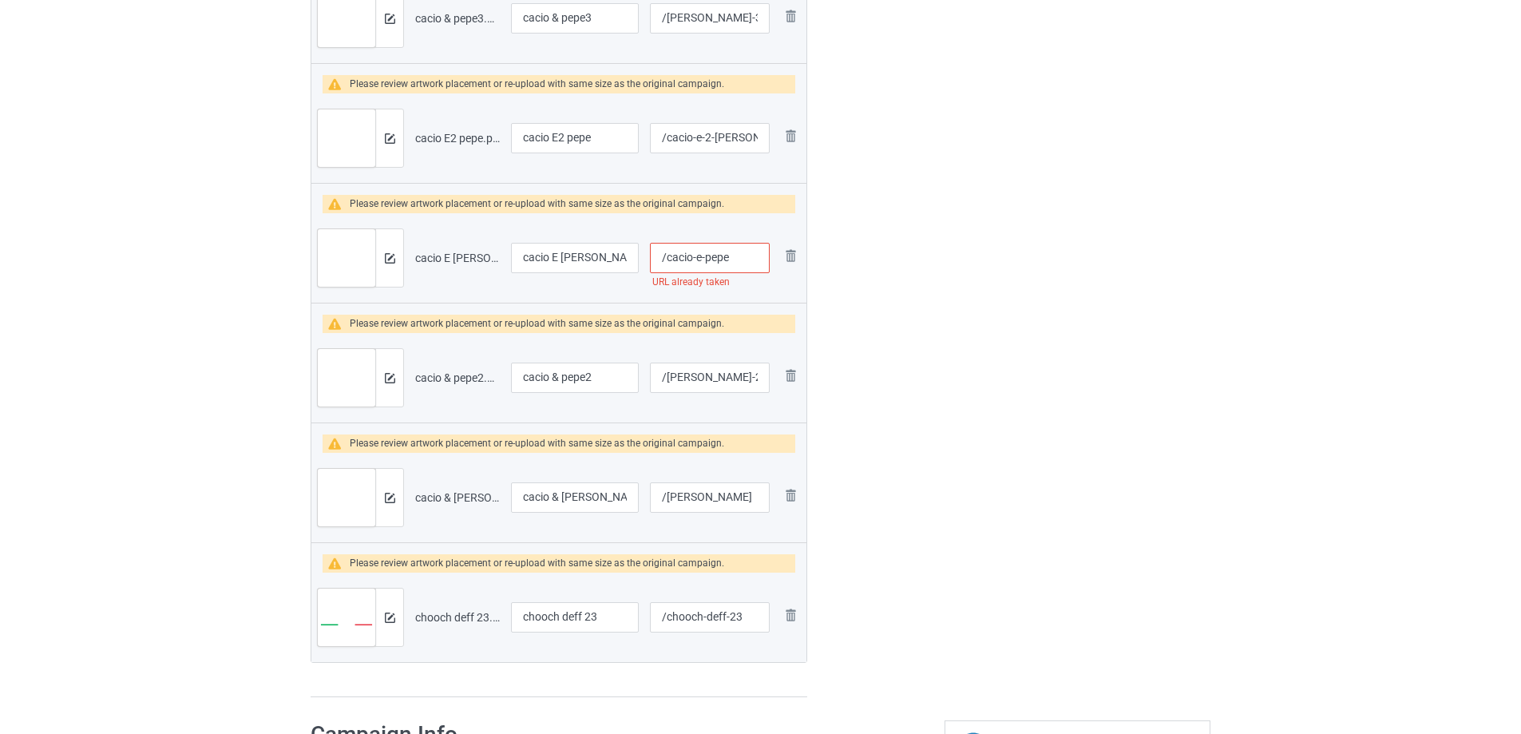
scroll to position [697, 0]
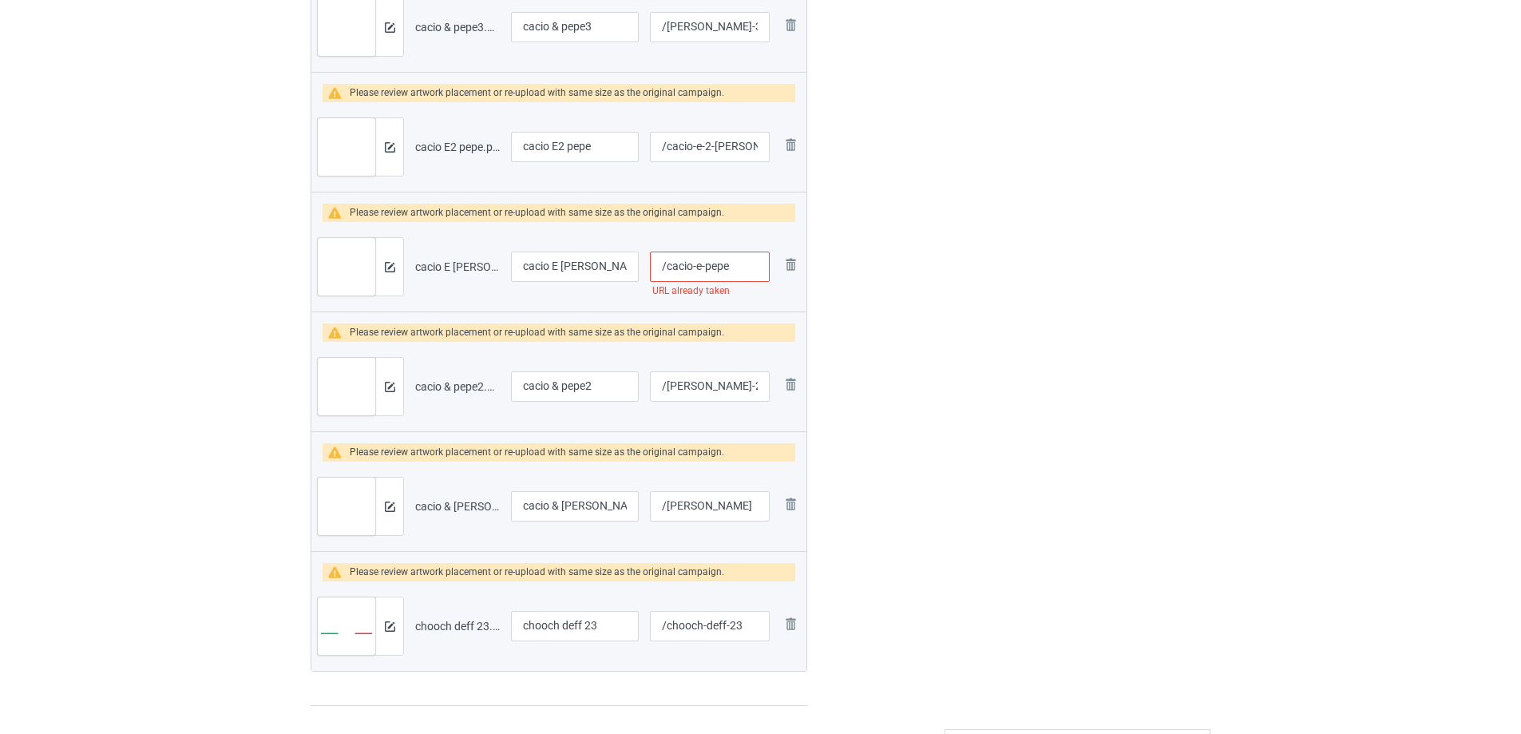
click at [731, 266] on input "/cacio-e-pepe" at bounding box center [710, 267] width 120 height 30
type input "/cacio-e-pepe9"
click at [989, 281] on div "Edit artwork You can adjust your artwork position, and upload files for double-…" at bounding box center [1077, 66] width 288 height 1303
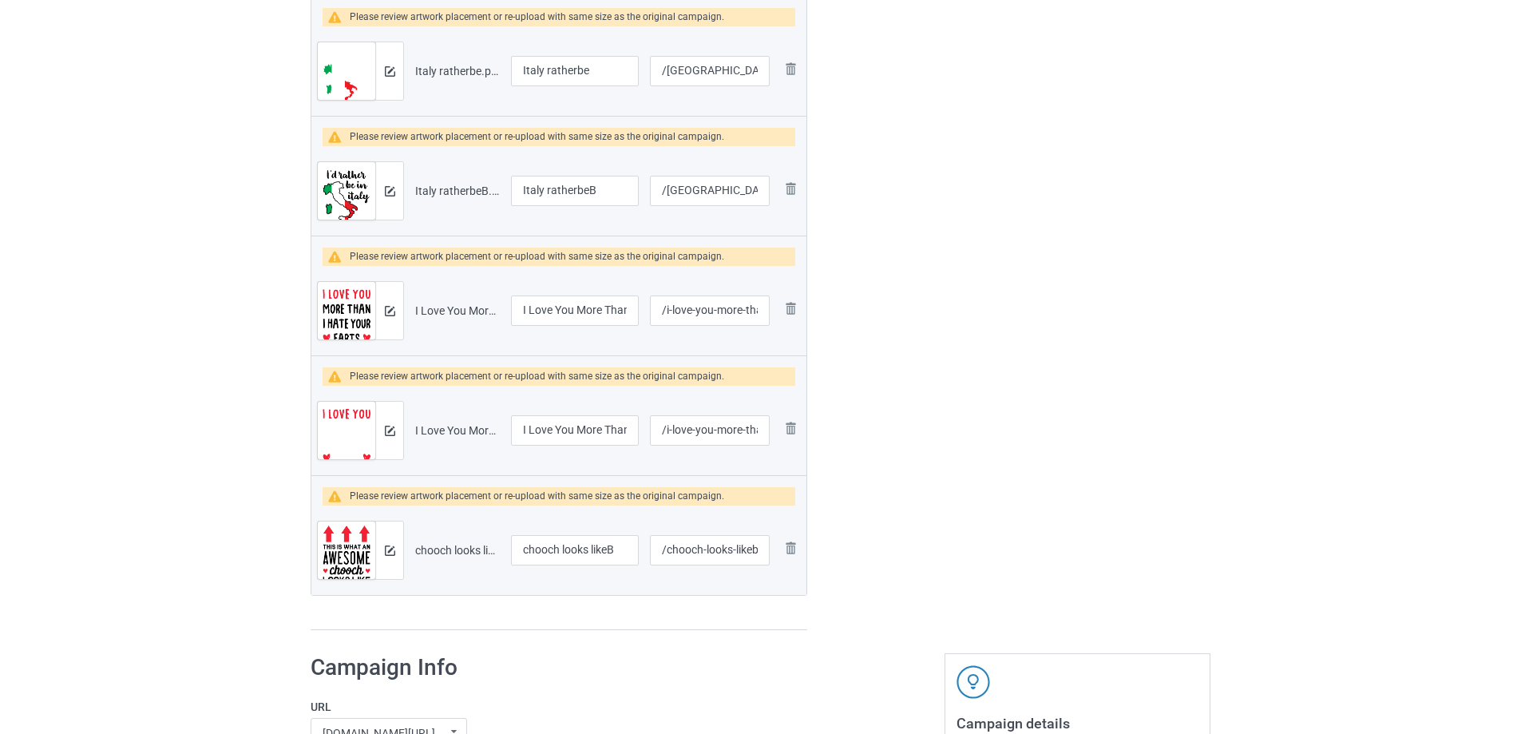
scroll to position [5615, 0]
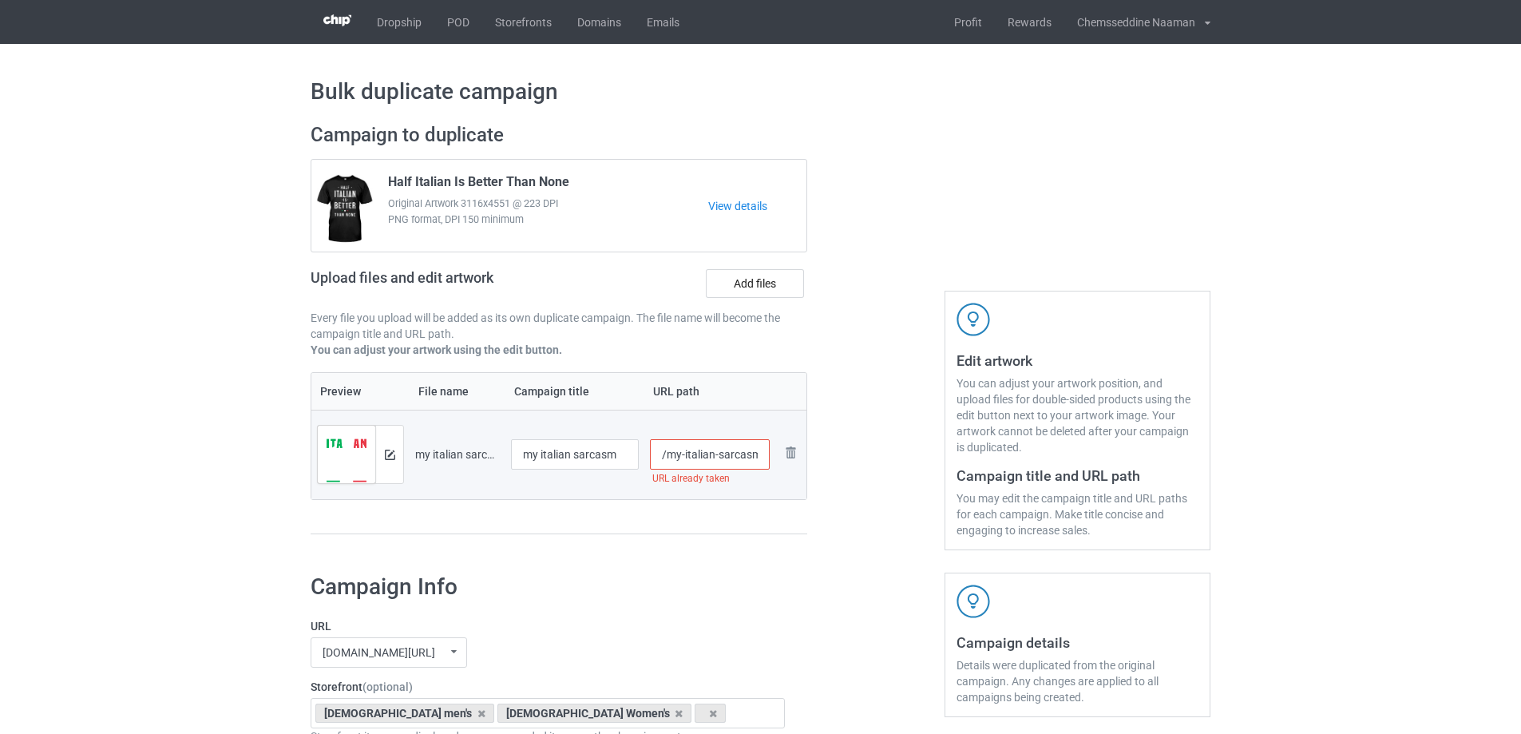
click at [753, 458] on input "/my-italian-sarcasm" at bounding box center [710, 454] width 121 height 30
type input "/my-italian-sarcas8m"
